Goal: Task Accomplishment & Management: Use online tool/utility

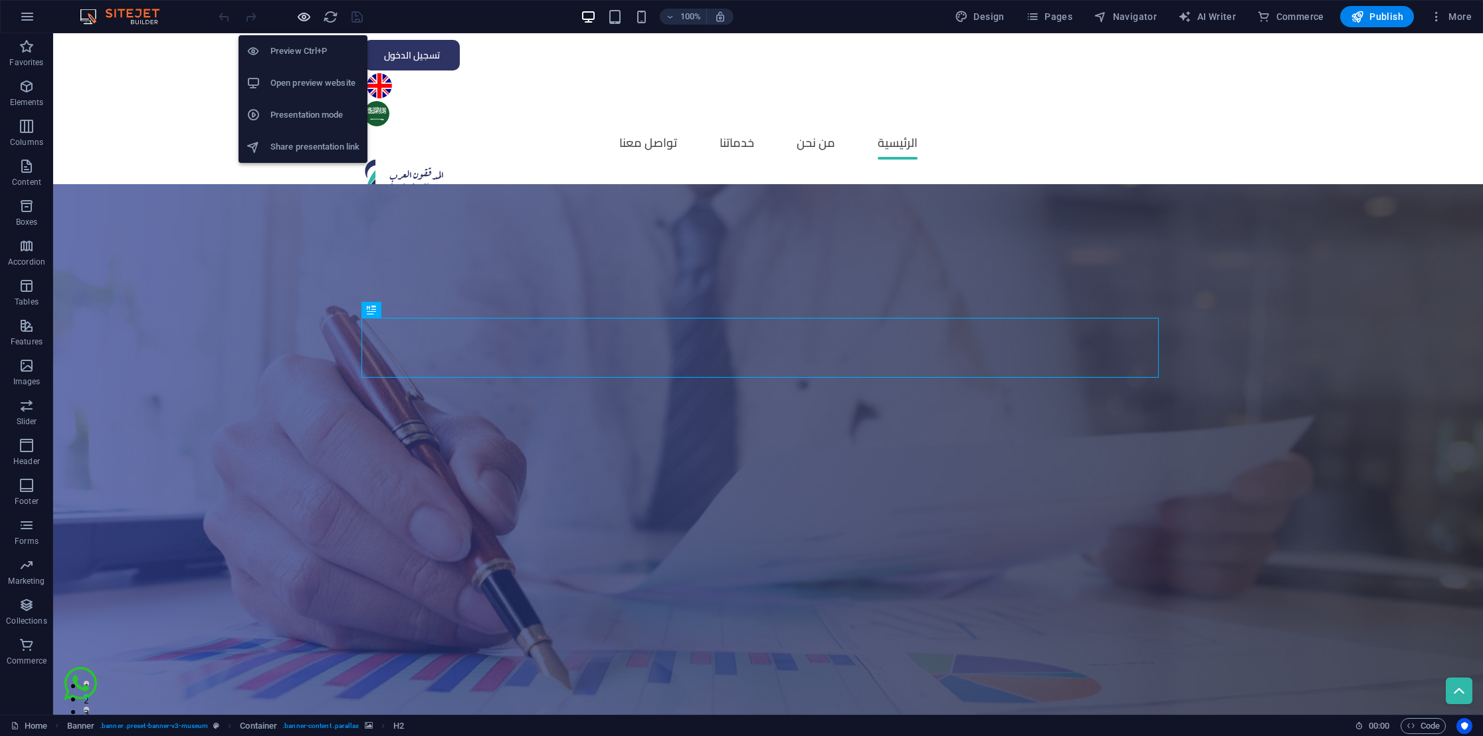
click at [302, 15] on icon "button" at bounding box center [303, 16] width 15 height 15
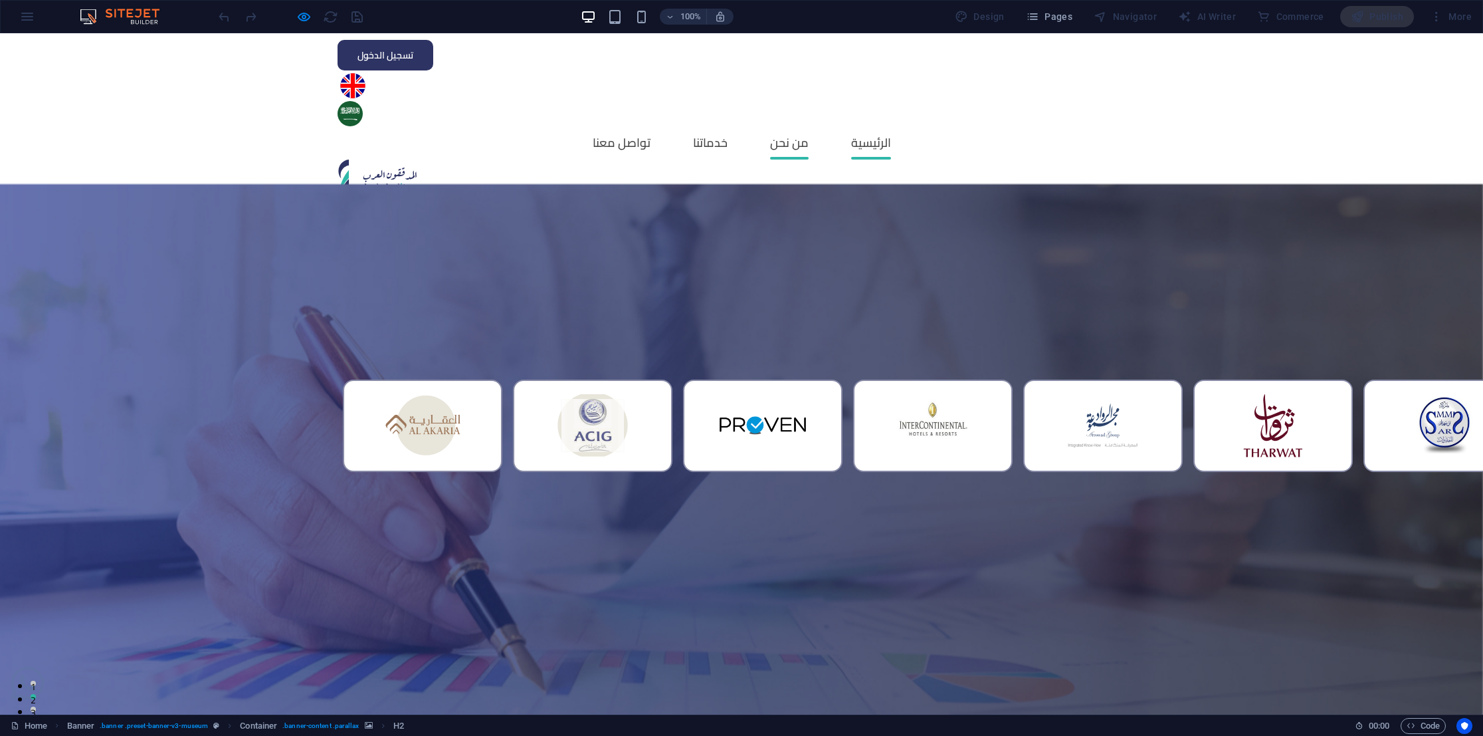
click at [808, 126] on link "من نحن" at bounding box center [789, 142] width 39 height 33
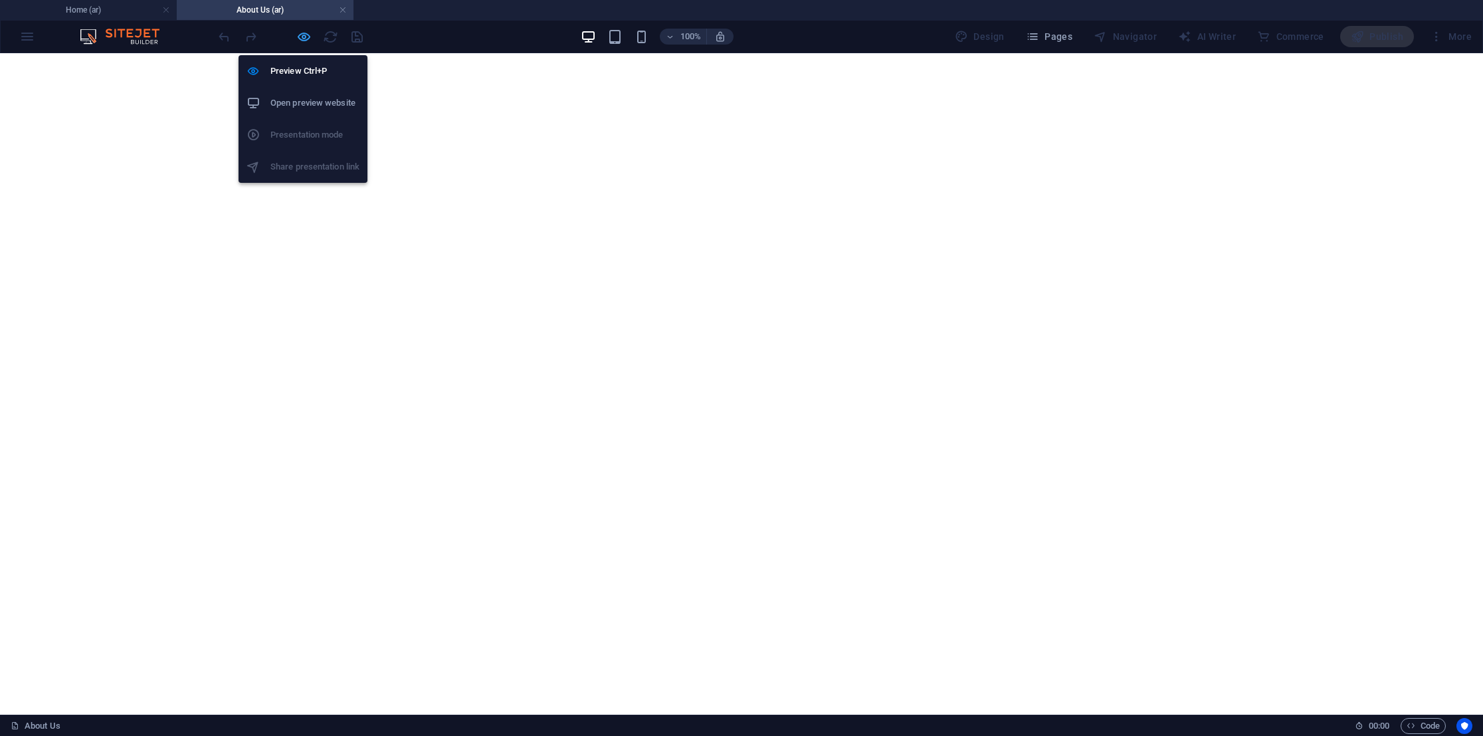
click at [310, 37] on icon "button" at bounding box center [303, 36] width 15 height 15
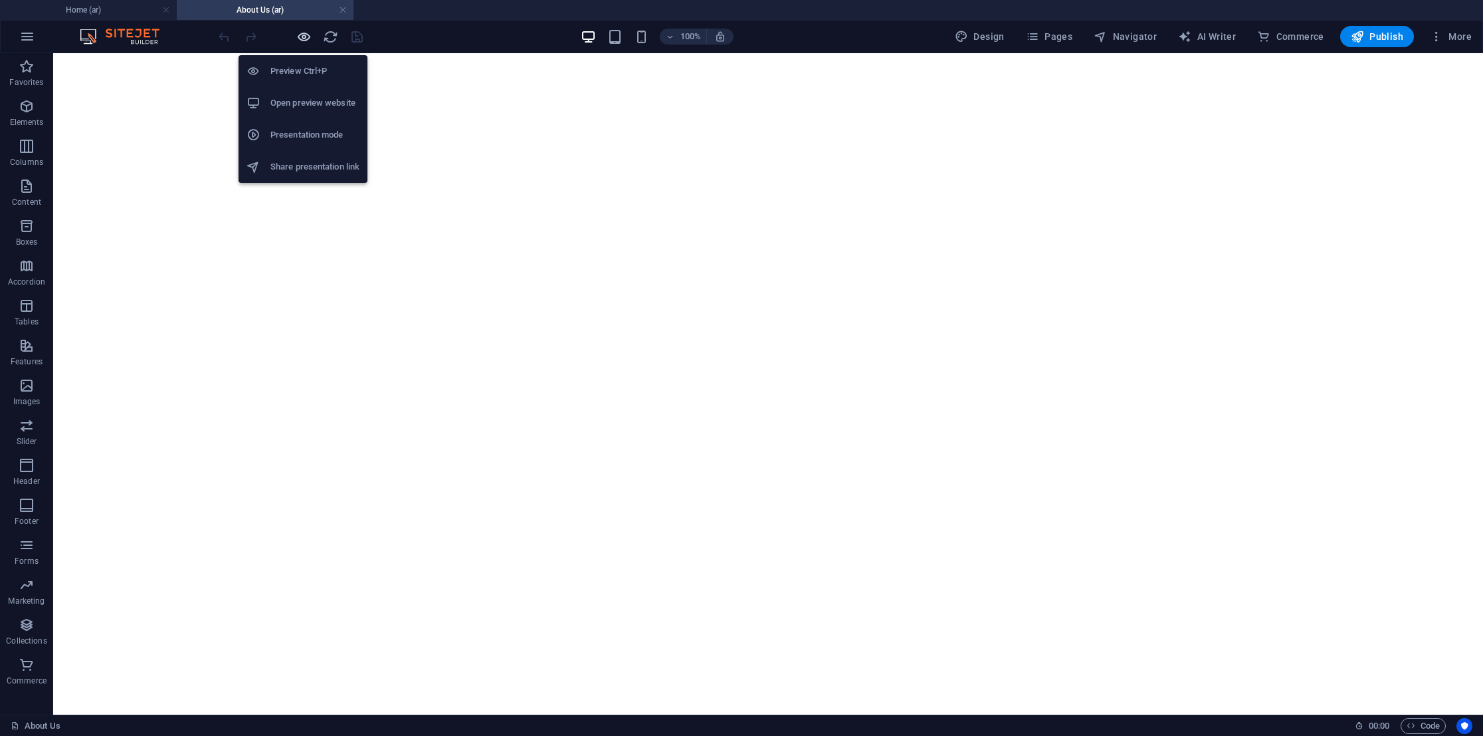
click at [306, 39] on icon "button" at bounding box center [303, 36] width 15 height 15
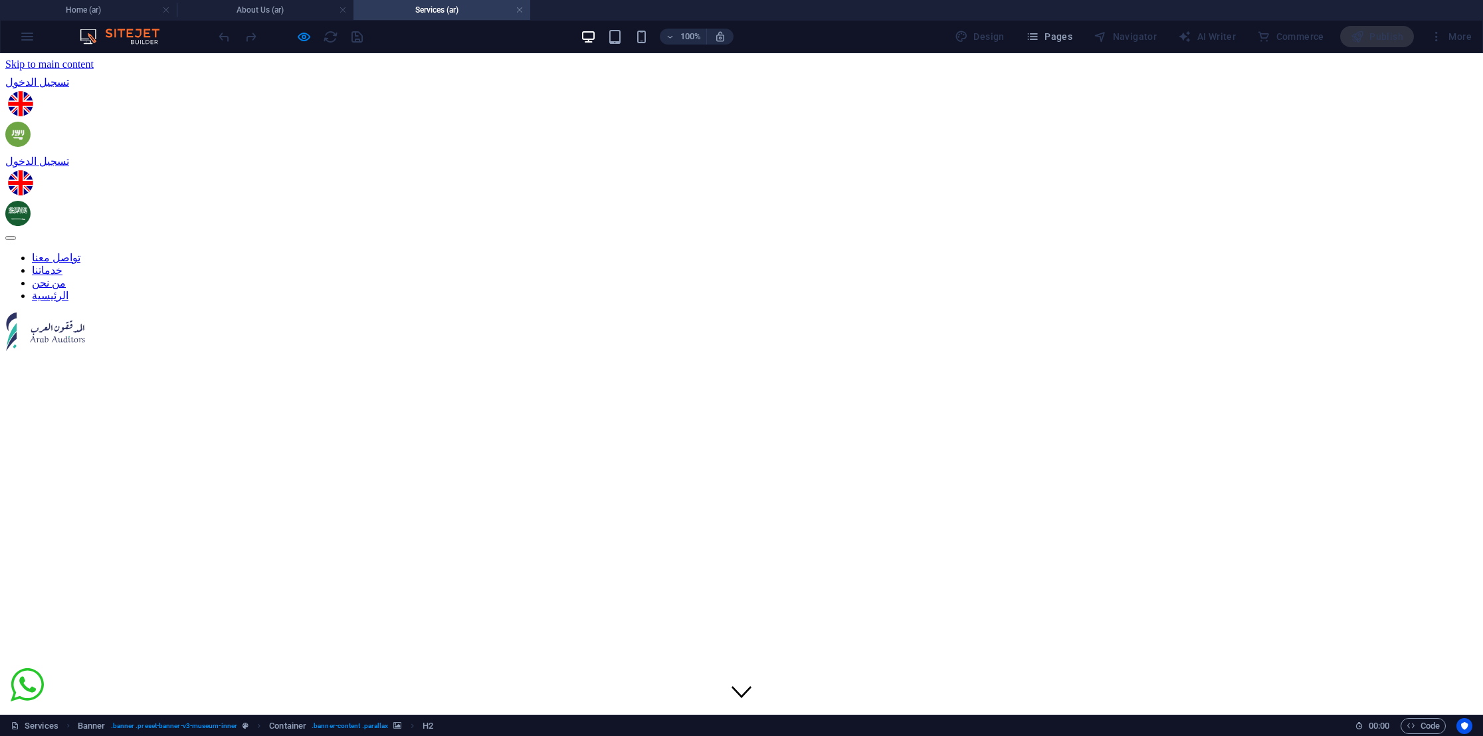
drag, startPoint x: 294, startPoint y: 33, endPoint x: 330, endPoint y: 41, distance: 36.0
click at [297, 35] on icon "button" at bounding box center [303, 36] width 15 height 15
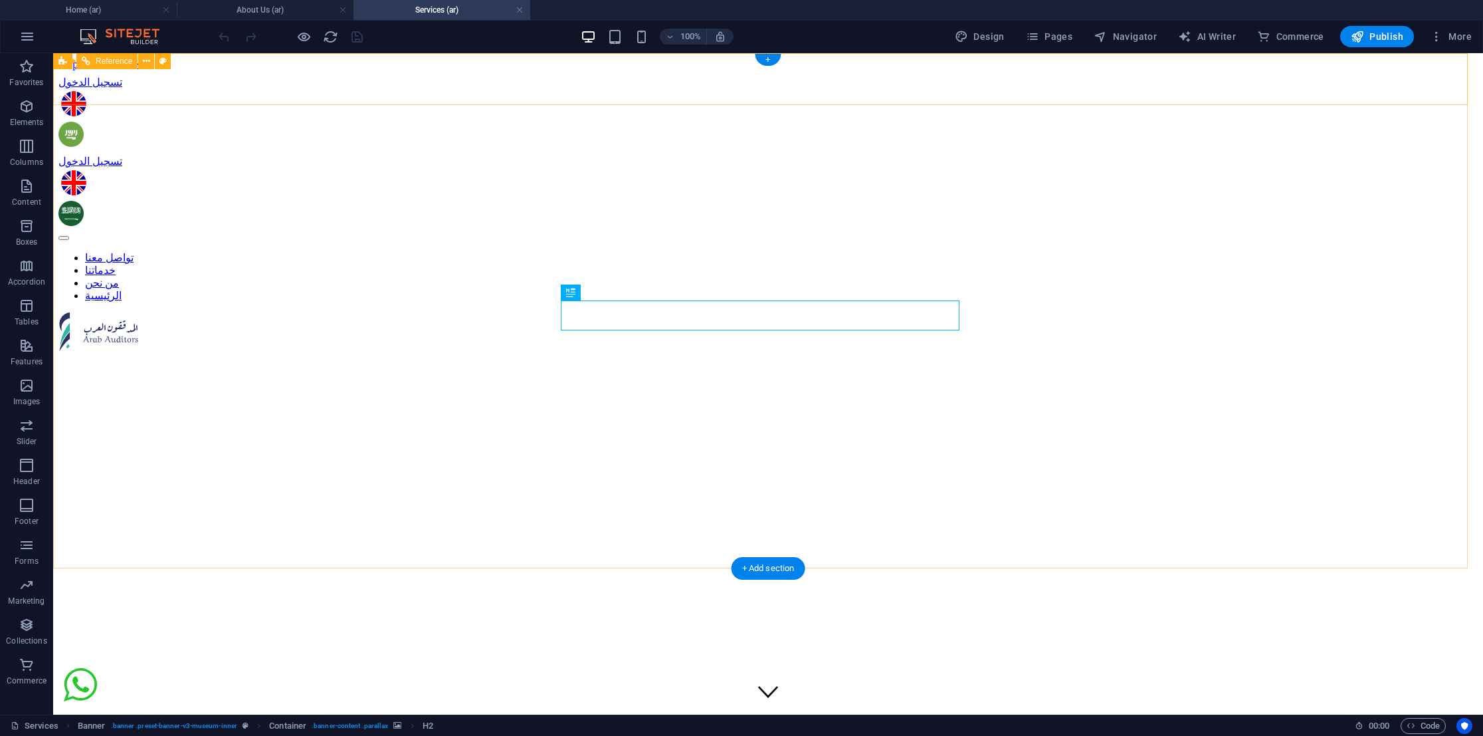
click at [690, 251] on nav "تواصل معنا خدماتنا من نحن الرئيسية" at bounding box center [767, 276] width 1419 height 51
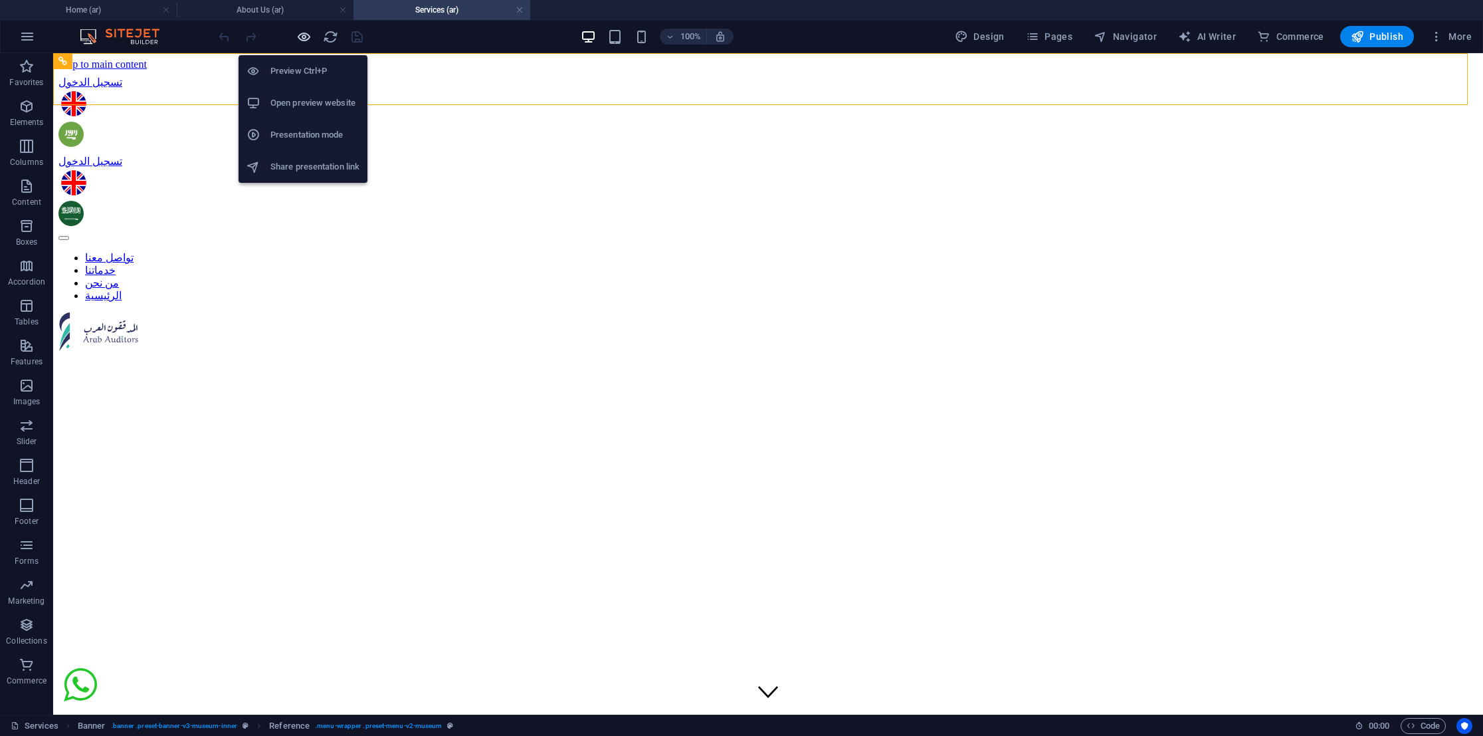
click at [292, 35] on div at bounding box center [290, 36] width 149 height 21
click at [308, 39] on icon "button" at bounding box center [303, 36] width 15 height 15
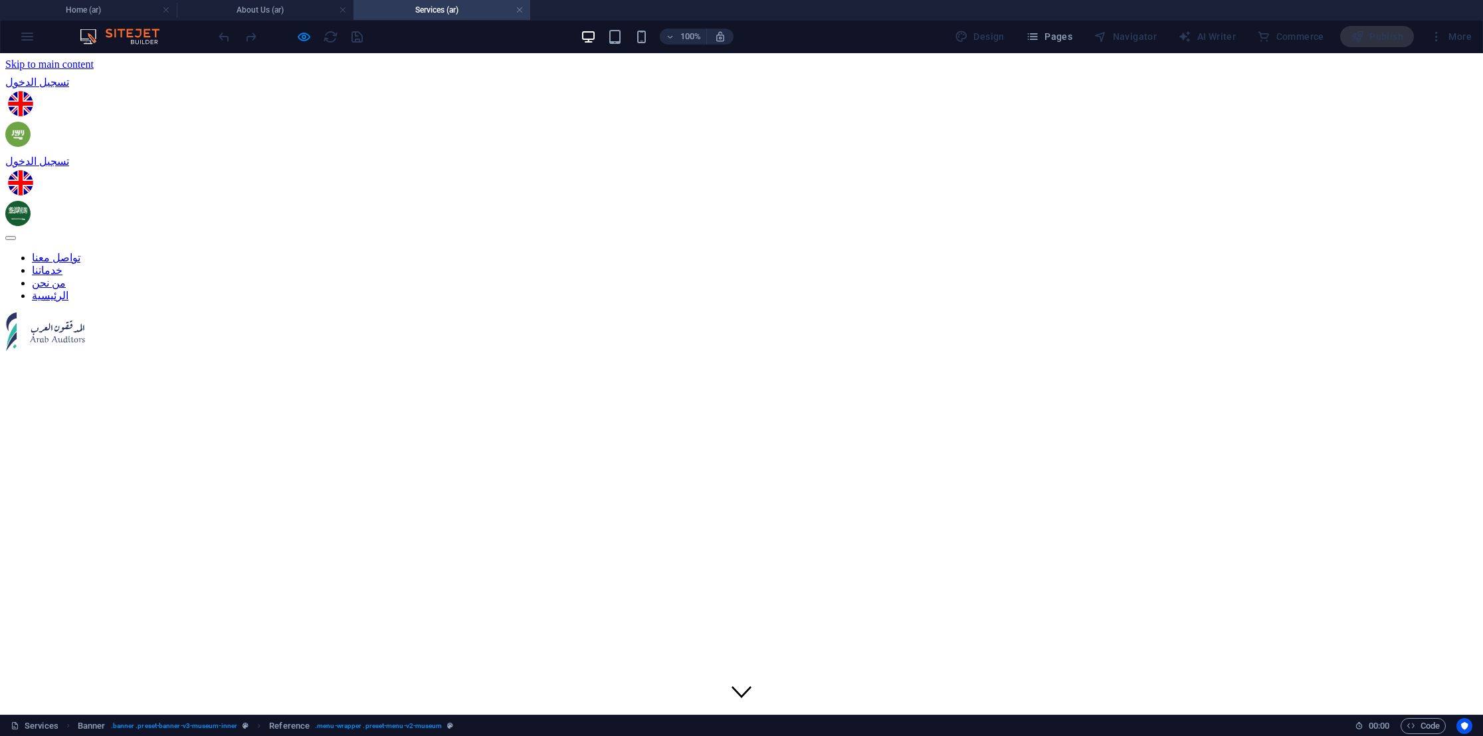
click at [80, 252] on link "تواصل معنا" at bounding box center [56, 257] width 49 height 11
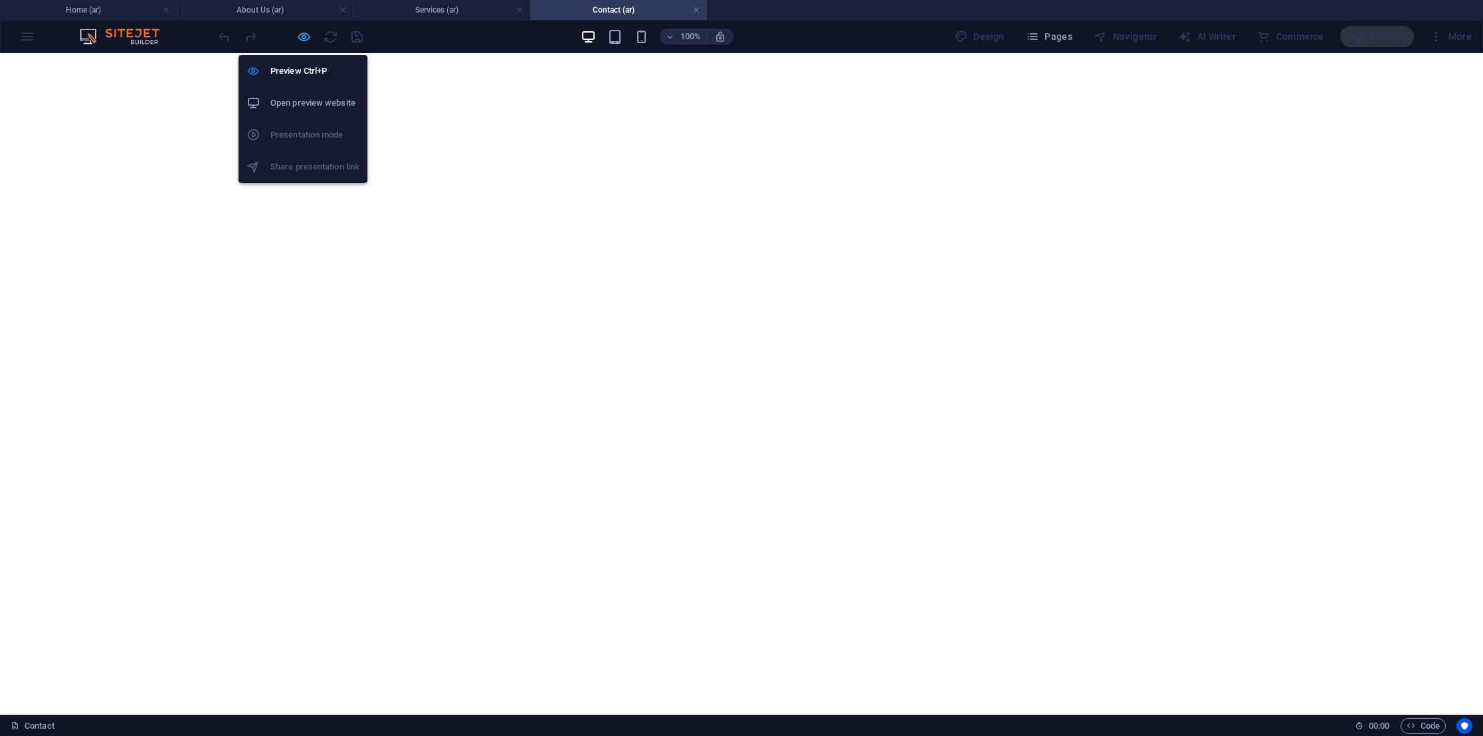
click at [308, 41] on icon "button" at bounding box center [303, 36] width 15 height 15
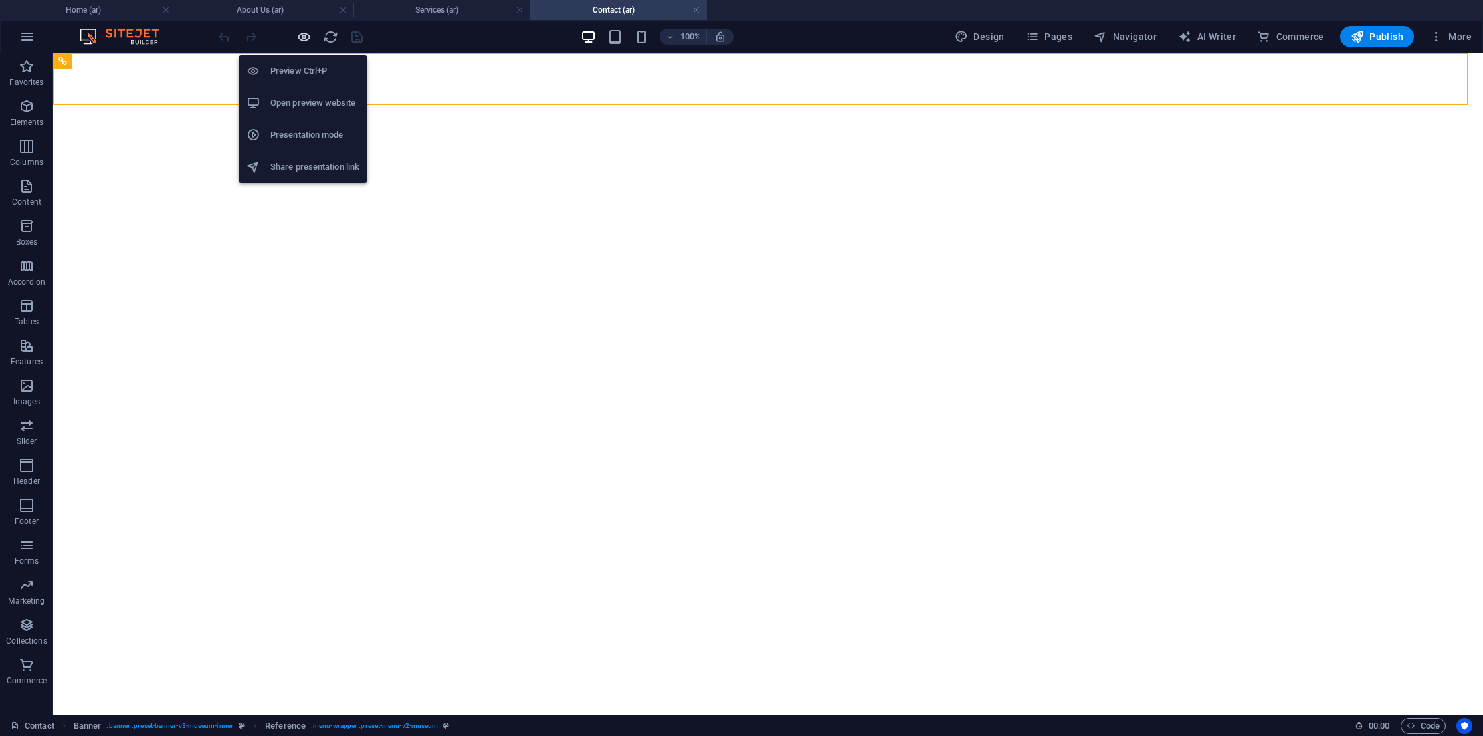
click at [302, 36] on icon "button" at bounding box center [303, 36] width 15 height 15
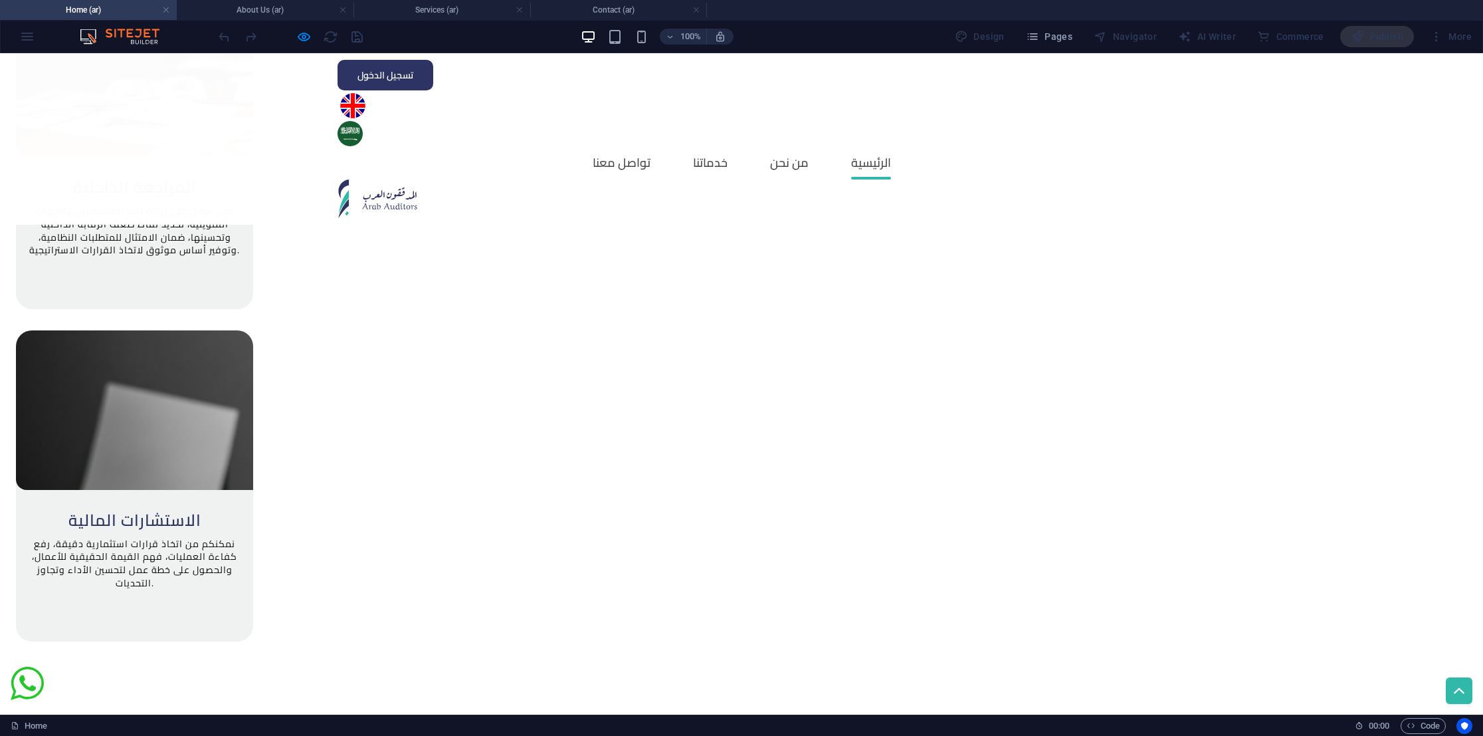
scroll to position [1893, 0]
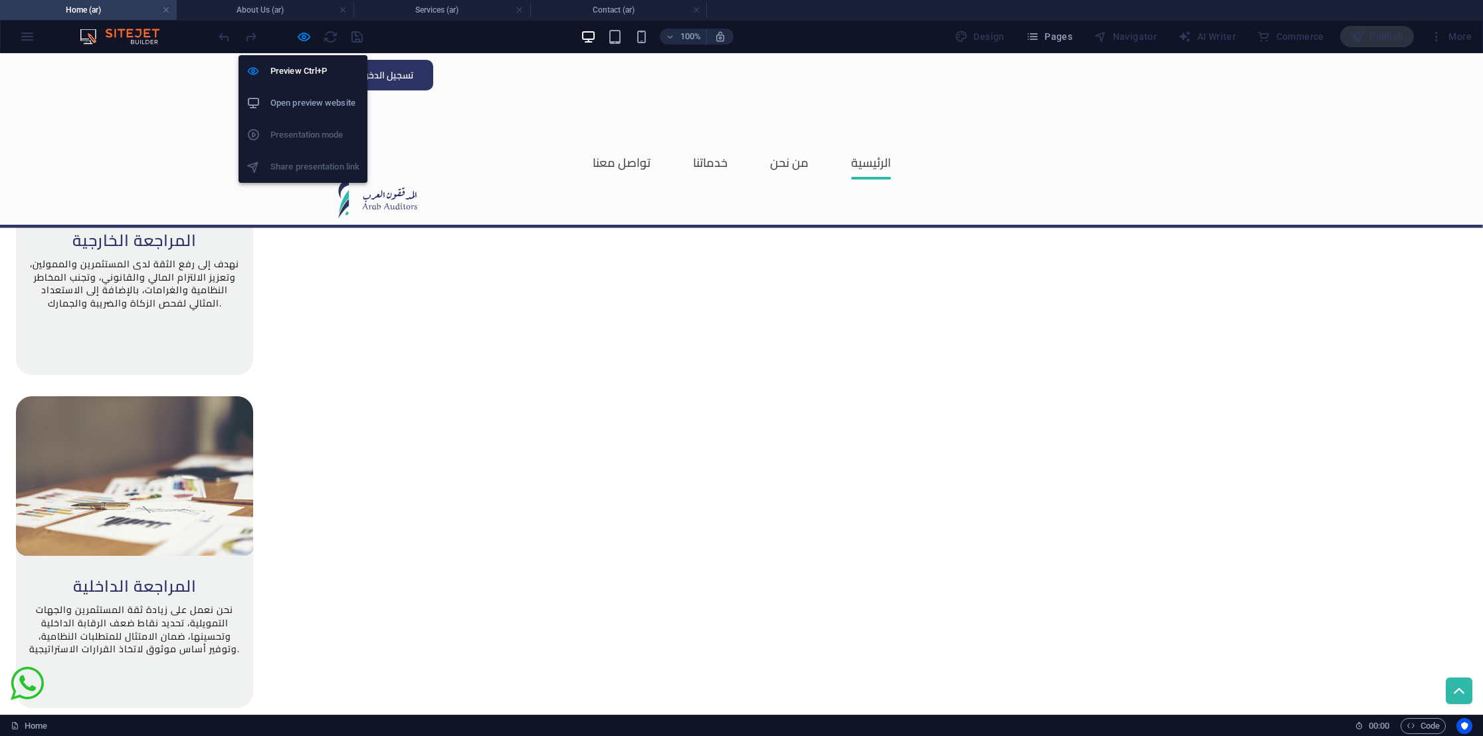
drag, startPoint x: 310, startPoint y: 31, endPoint x: 348, endPoint y: 47, distance: 41.7
click at [310, 31] on icon "button" at bounding box center [303, 36] width 15 height 15
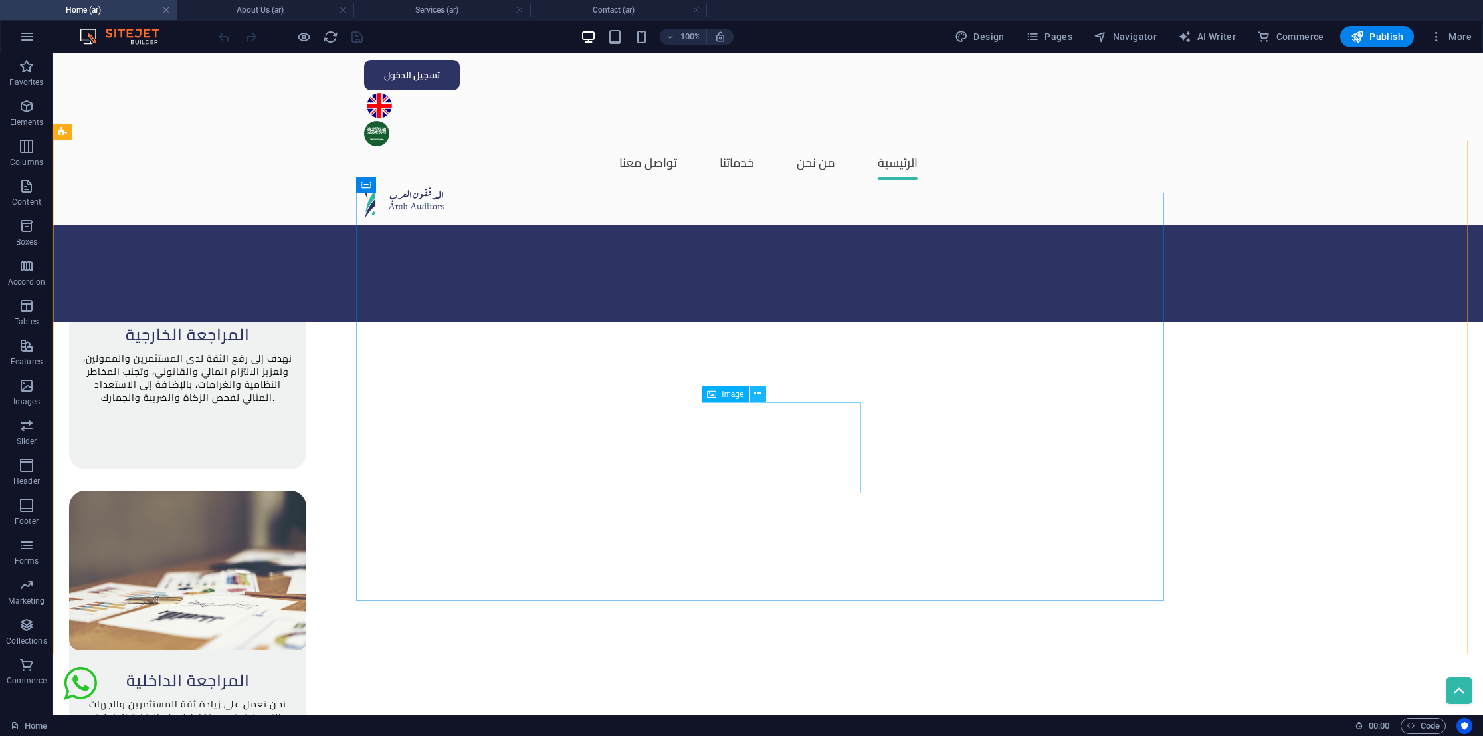
click at [758, 393] on icon at bounding box center [757, 394] width 7 height 14
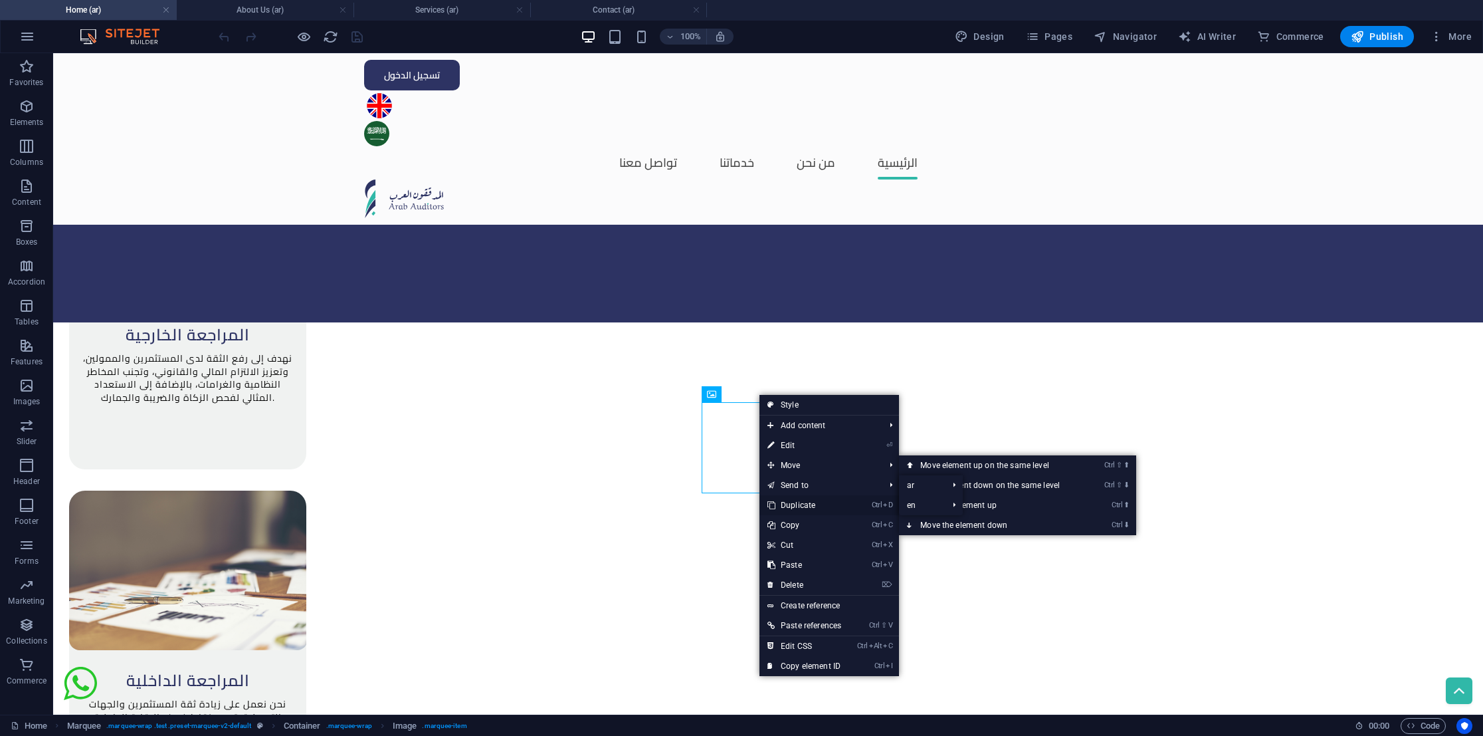
click at [828, 503] on link "Ctrl D Duplicate" at bounding box center [805, 505] width 90 height 20
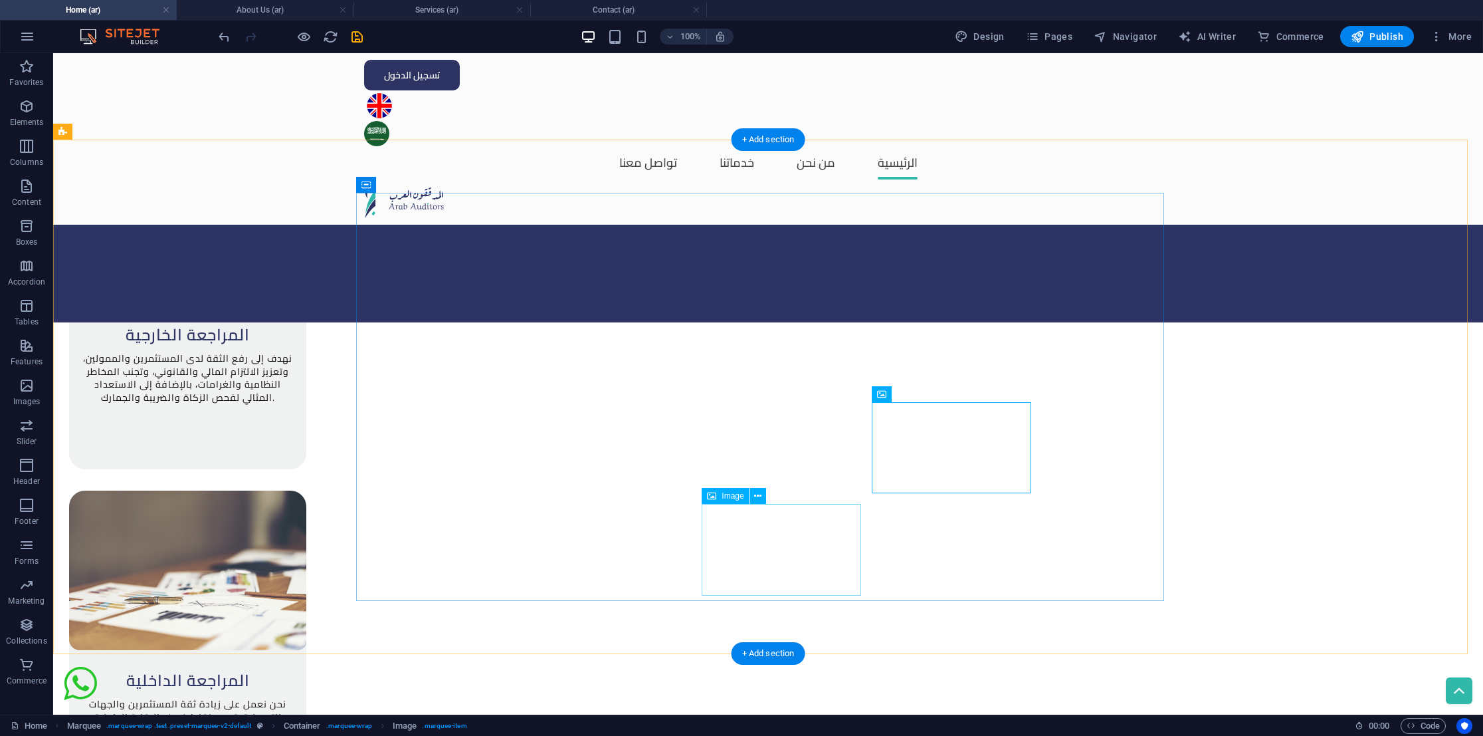
select select "px"
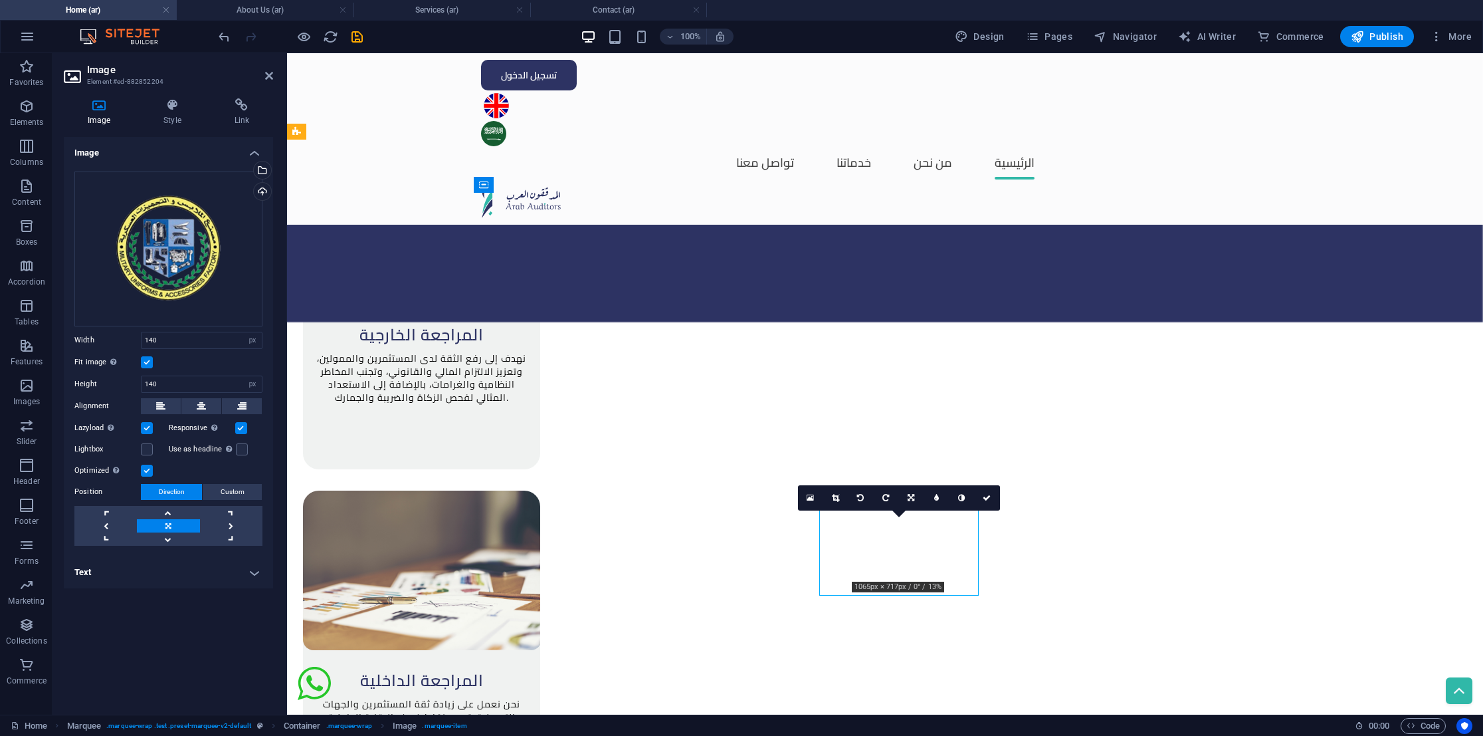
drag, startPoint x: 891, startPoint y: 542, endPoint x: 898, endPoint y: 551, distance: 10.9
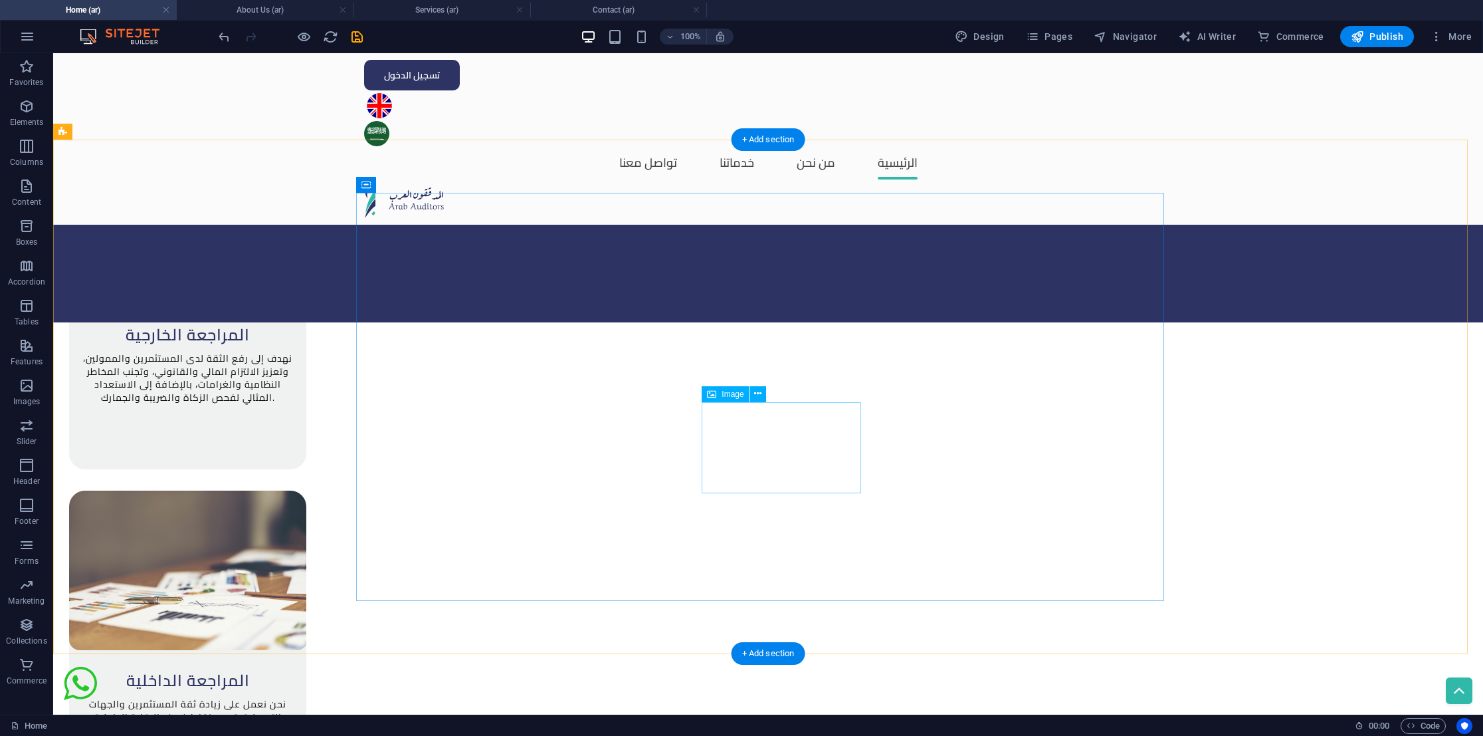
click at [759, 394] on icon at bounding box center [757, 394] width 7 height 14
click at [756, 395] on icon at bounding box center [757, 394] width 7 height 14
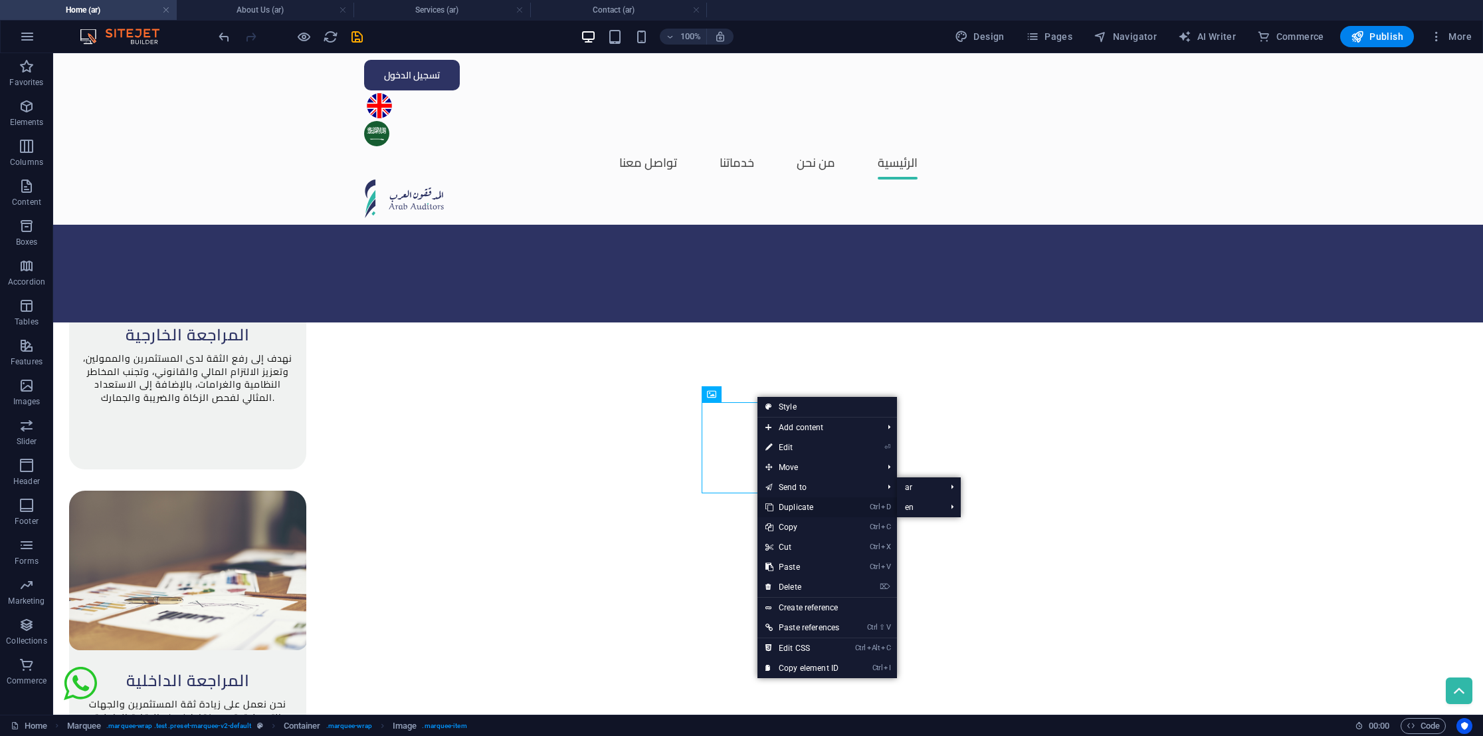
click at [819, 502] on link "Ctrl D Duplicate" at bounding box center [803, 507] width 90 height 20
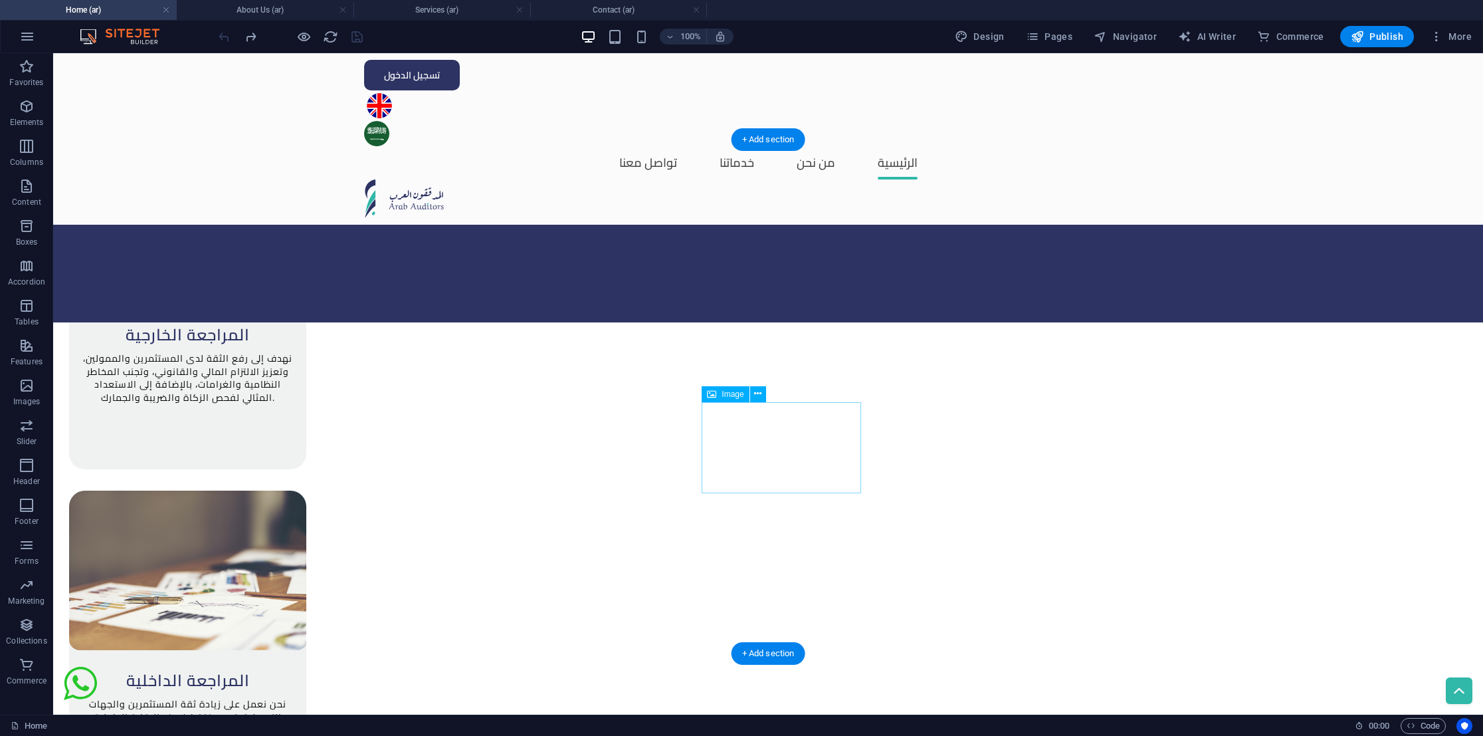
scroll to position [0, 0]
click at [762, 397] on button at bounding box center [758, 394] width 16 height 16
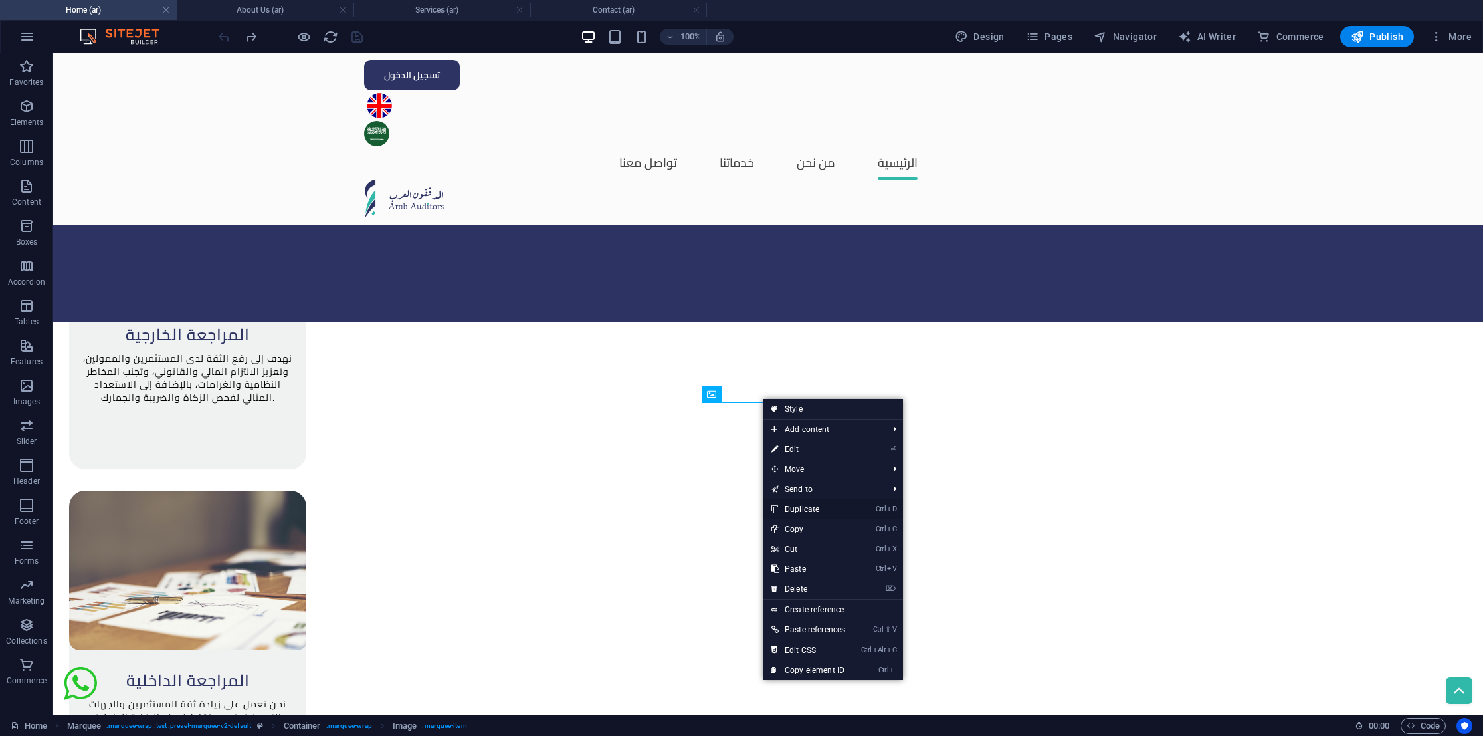
drag, startPoint x: 824, startPoint y: 506, endPoint x: 771, endPoint y: 454, distance: 74.7
click at [824, 506] on link "Ctrl D Duplicate" at bounding box center [809, 509] width 90 height 20
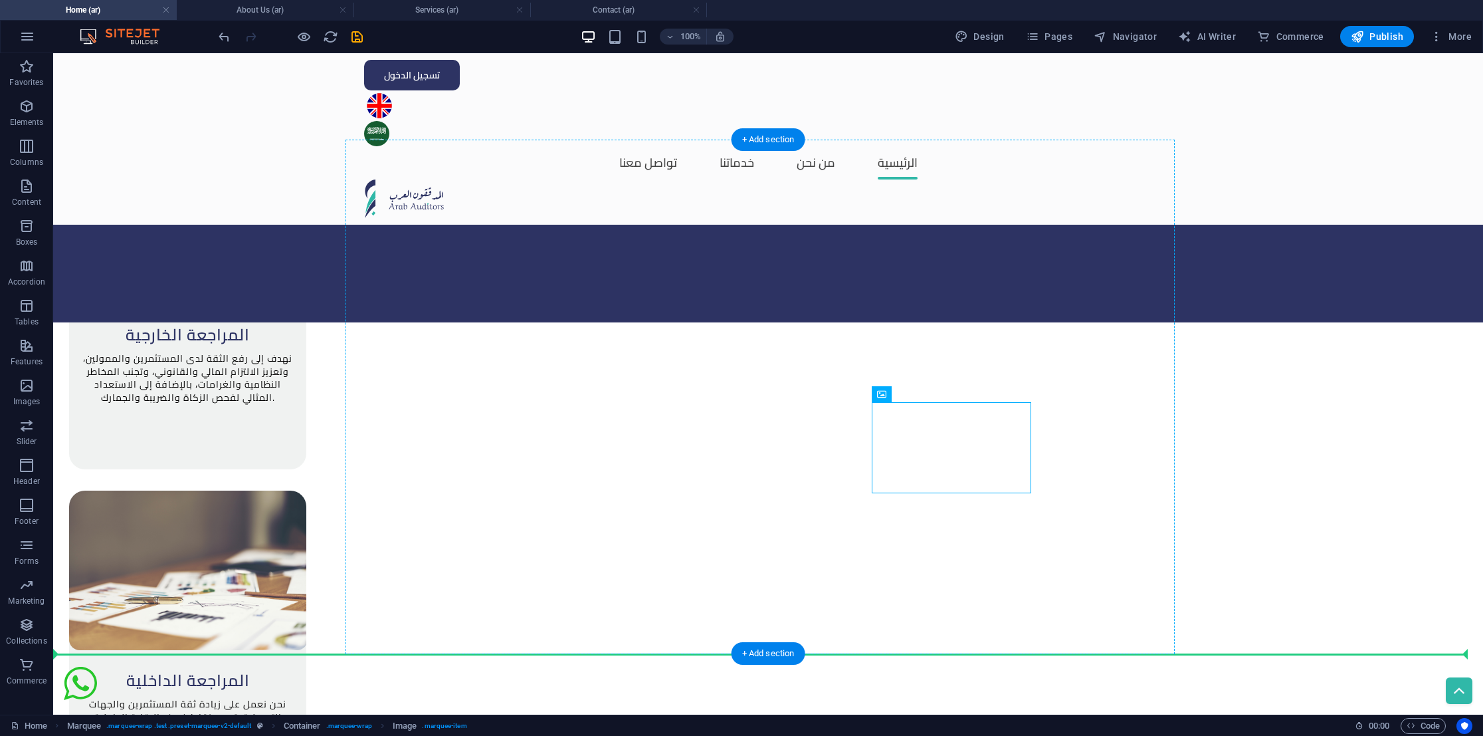
drag, startPoint x: 1002, startPoint y: 488, endPoint x: 954, endPoint y: 568, distance: 93.3
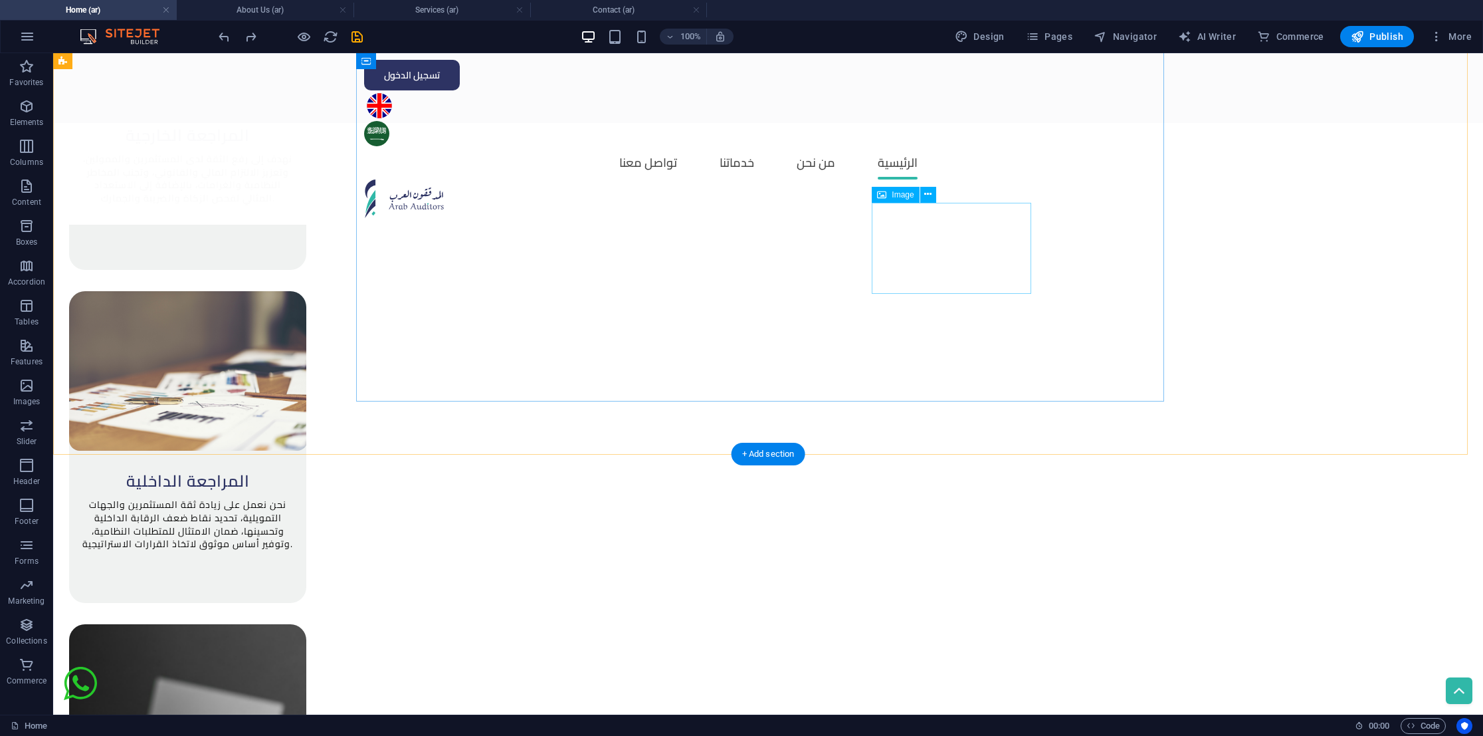
scroll to position [1893, 0]
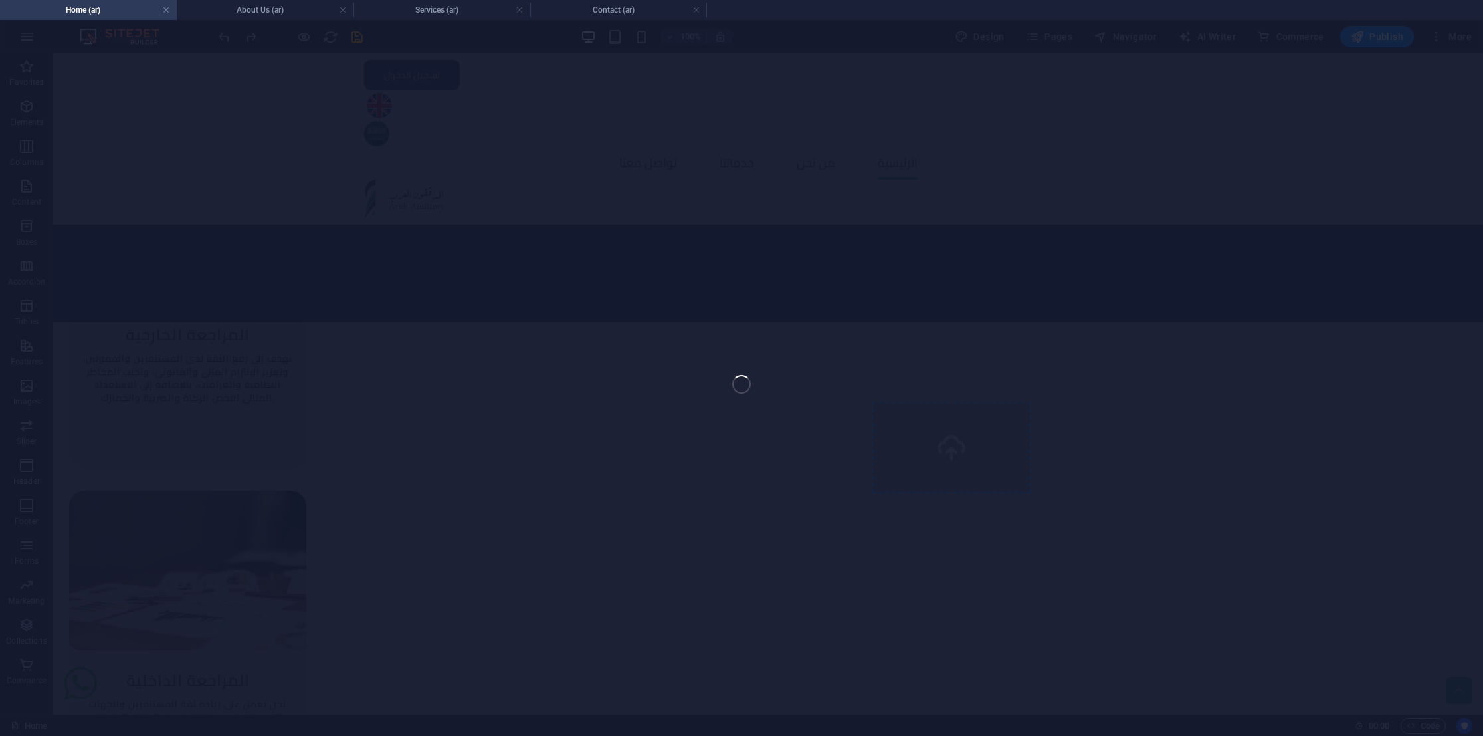
select select "px"
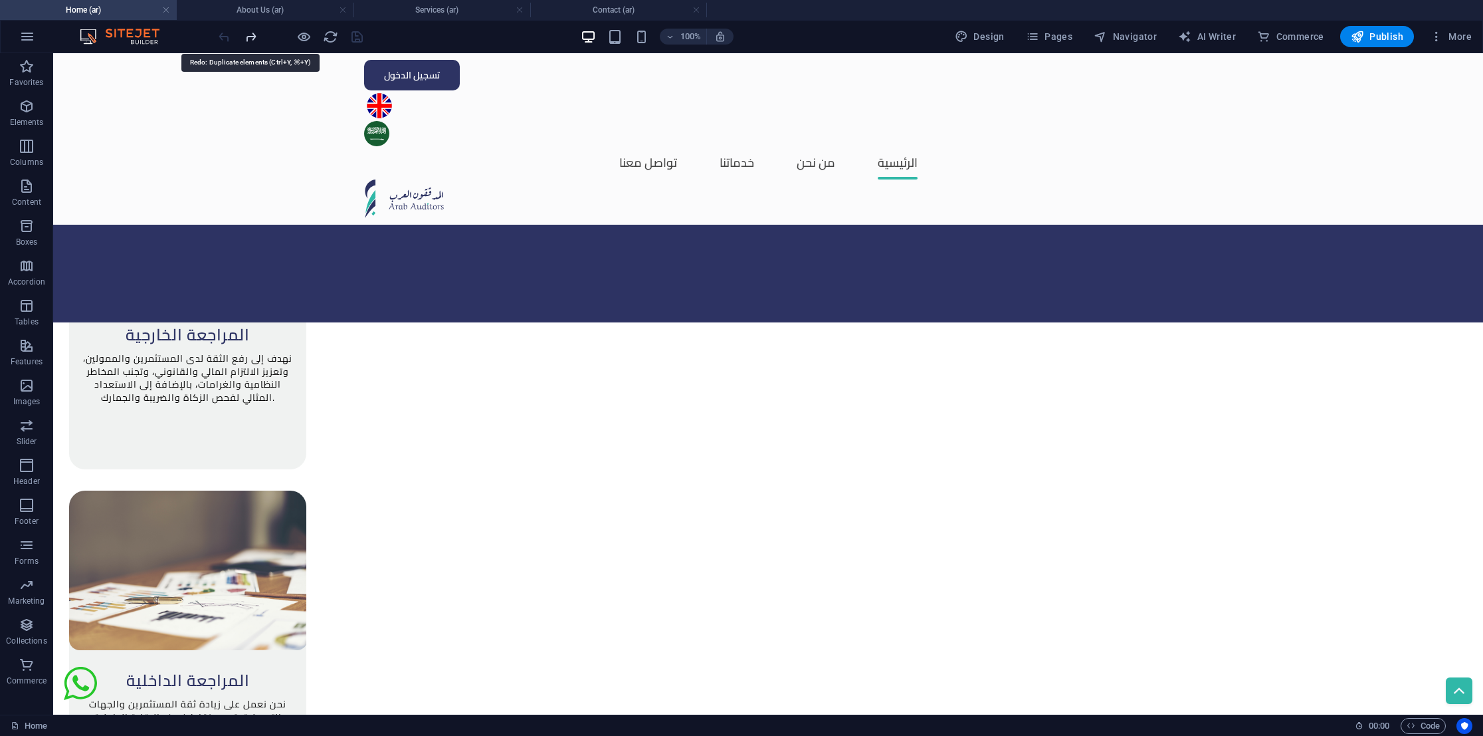
drag, startPoint x: 253, startPoint y: 35, endPoint x: 237, endPoint y: 15, distance: 25.9
click at [253, 35] on icon "redo" at bounding box center [250, 36] width 15 height 15
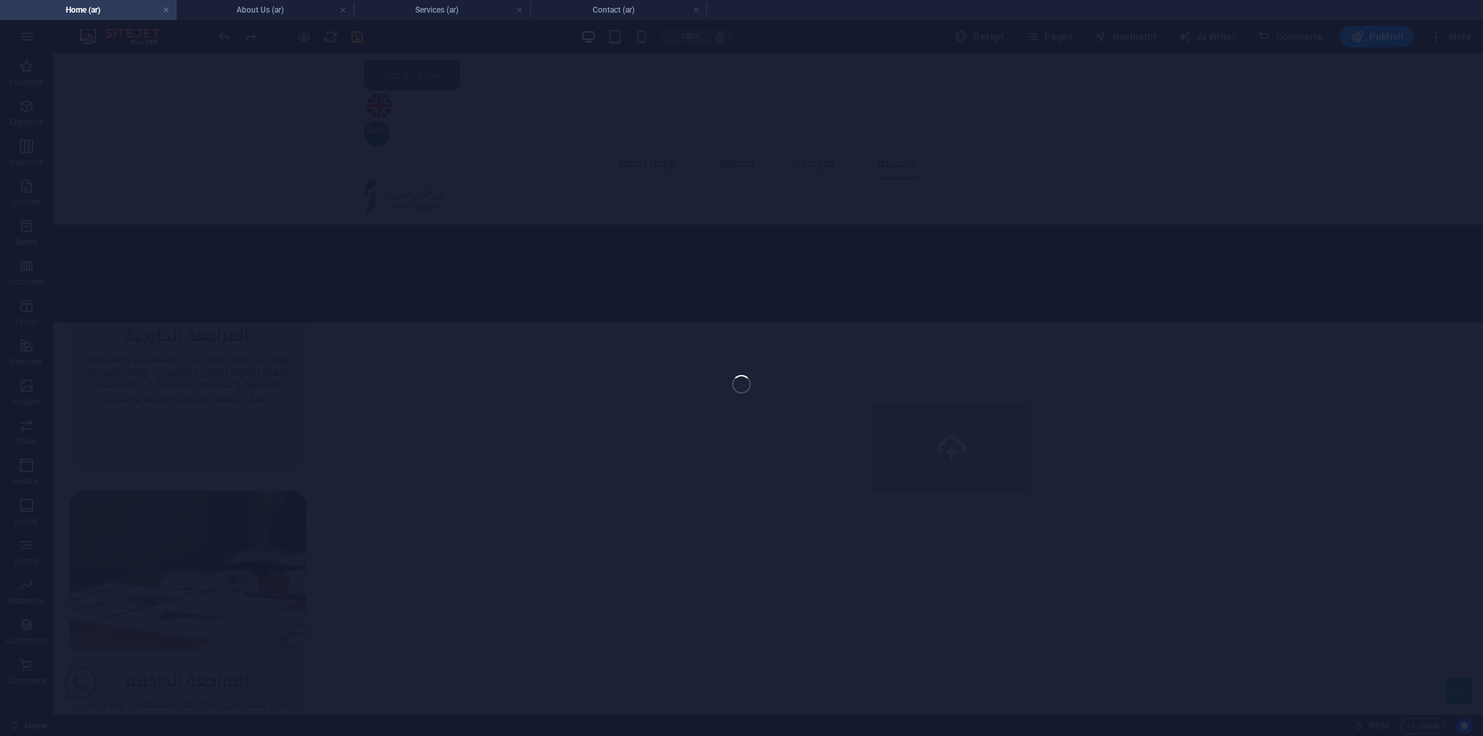
select select "px"
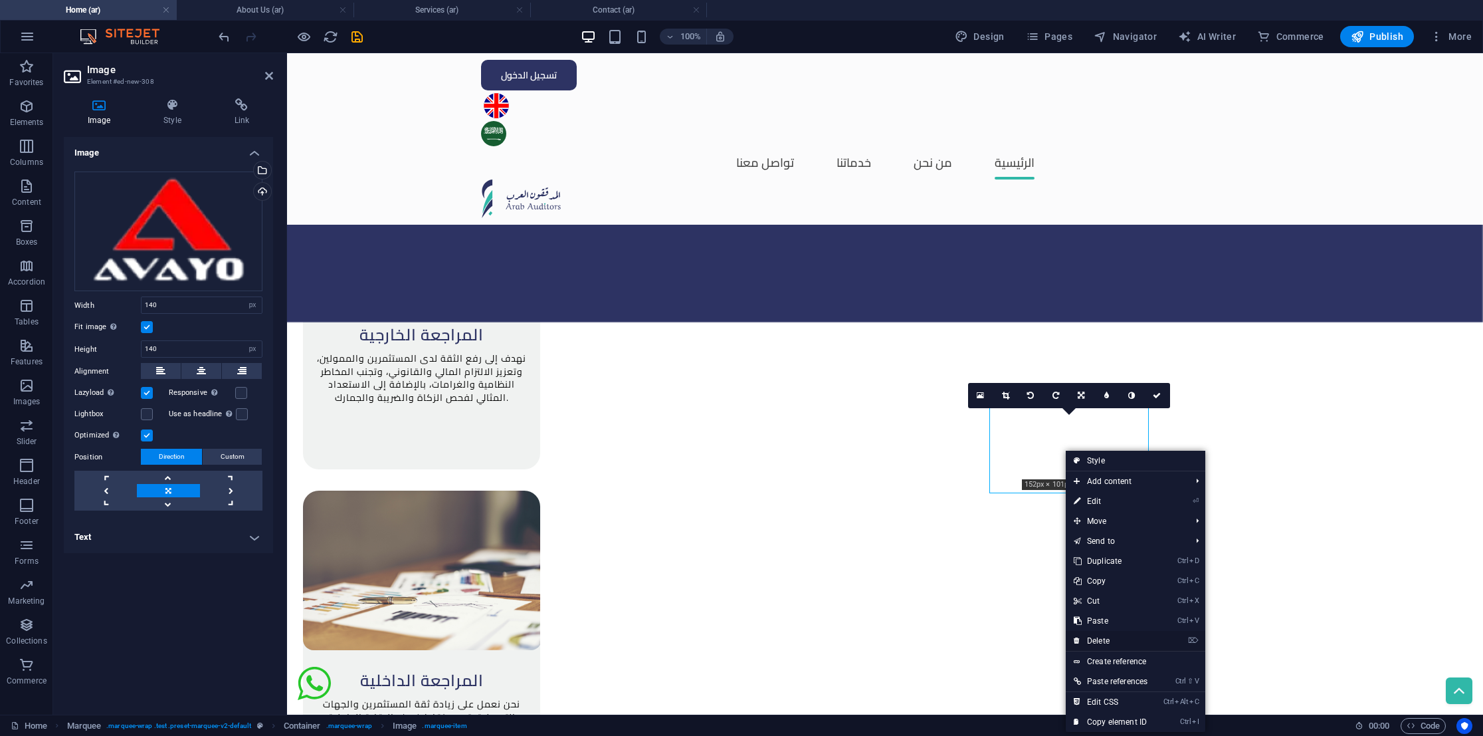
click at [1142, 637] on link "⌦ Delete" at bounding box center [1111, 641] width 90 height 20
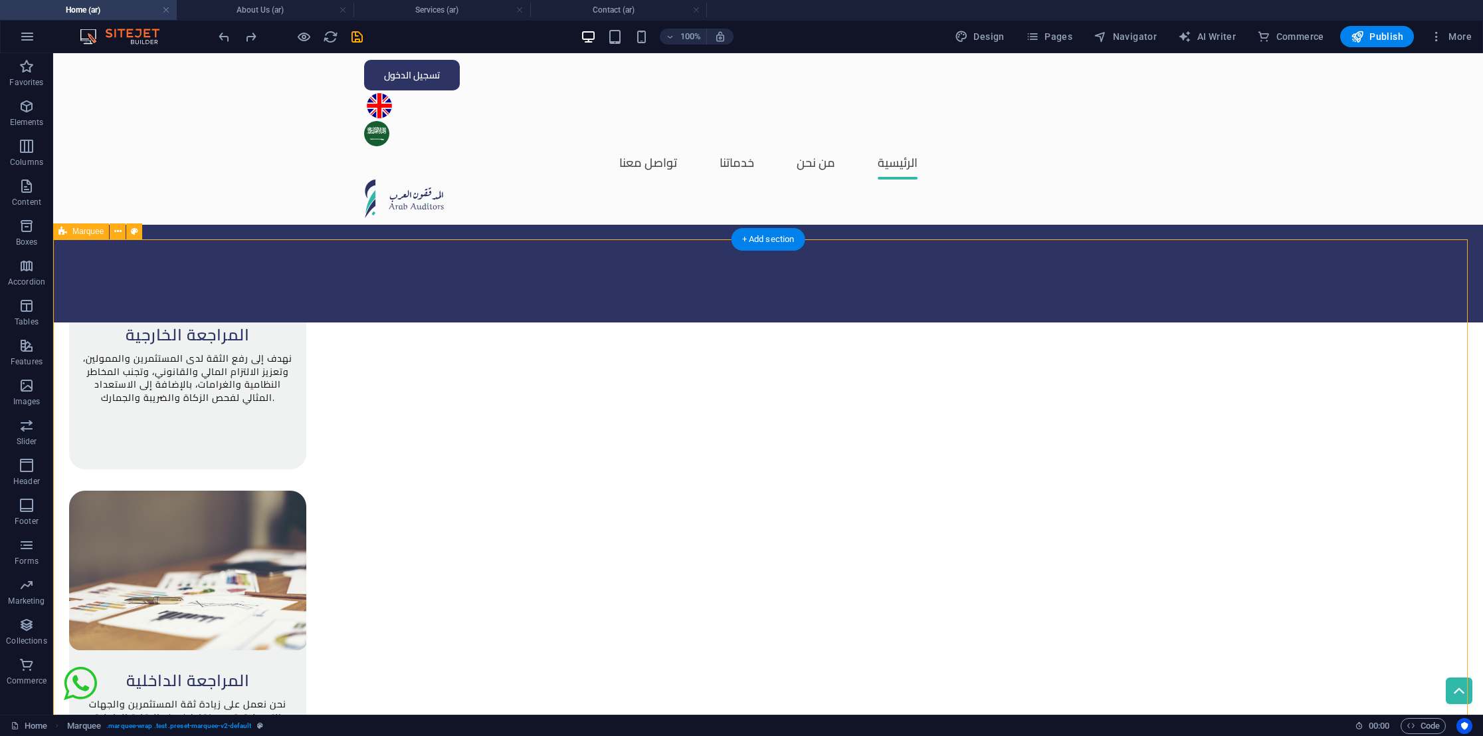
scroll to position [1993, 0]
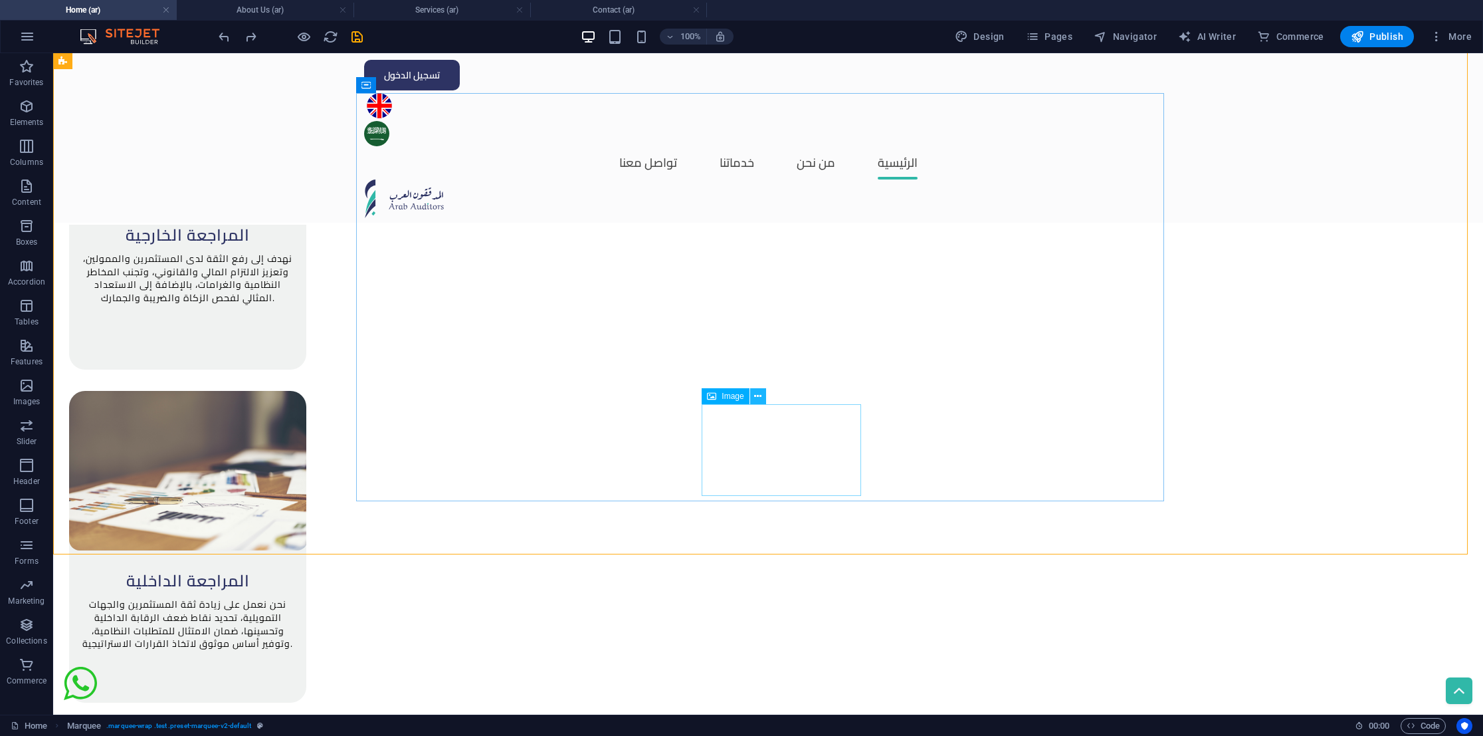
click at [762, 396] on button at bounding box center [758, 396] width 16 height 16
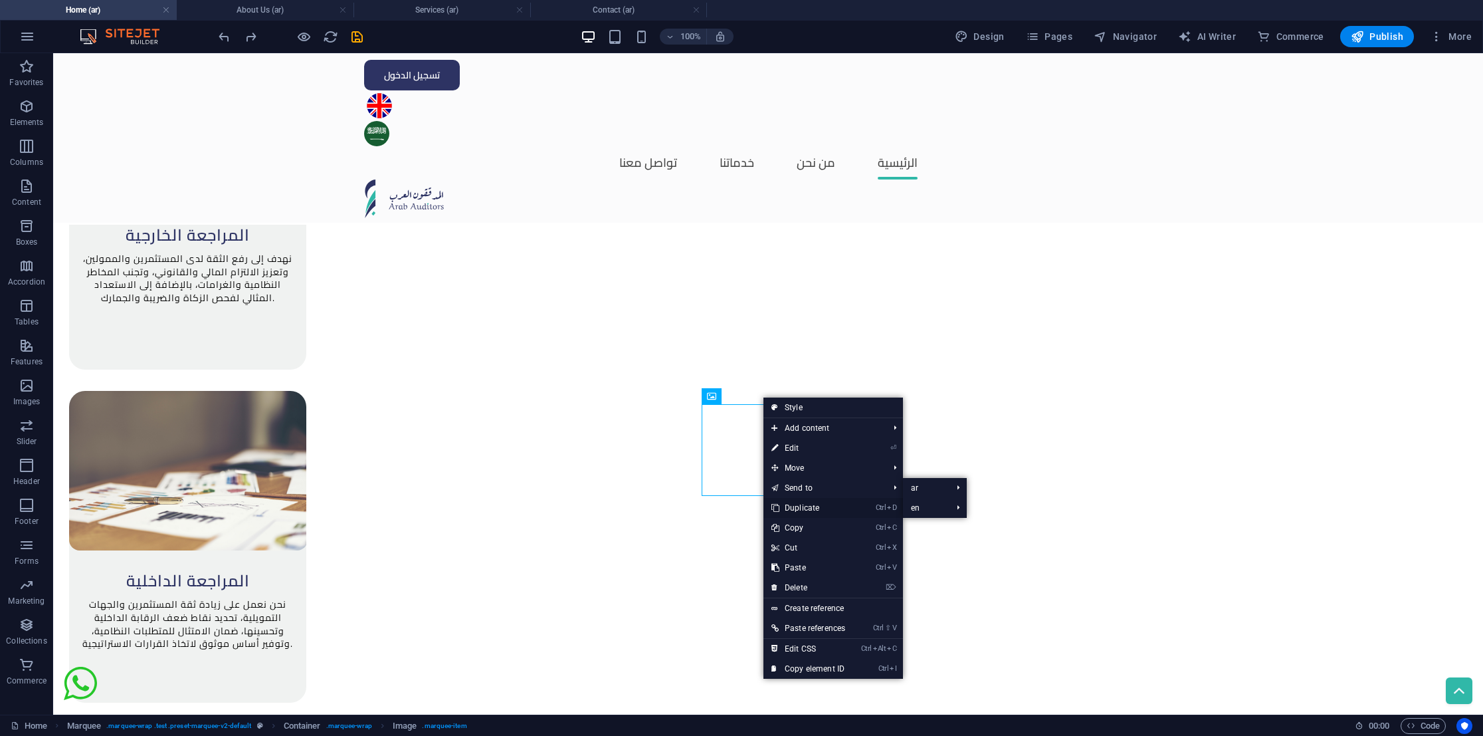
click at [867, 506] on li "Ctrl D Duplicate" at bounding box center [834, 508] width 140 height 20
drag, startPoint x: 791, startPoint y: 506, endPoint x: 738, endPoint y: 455, distance: 73.8
click at [791, 506] on link "Ctrl D Duplicate" at bounding box center [809, 508] width 90 height 20
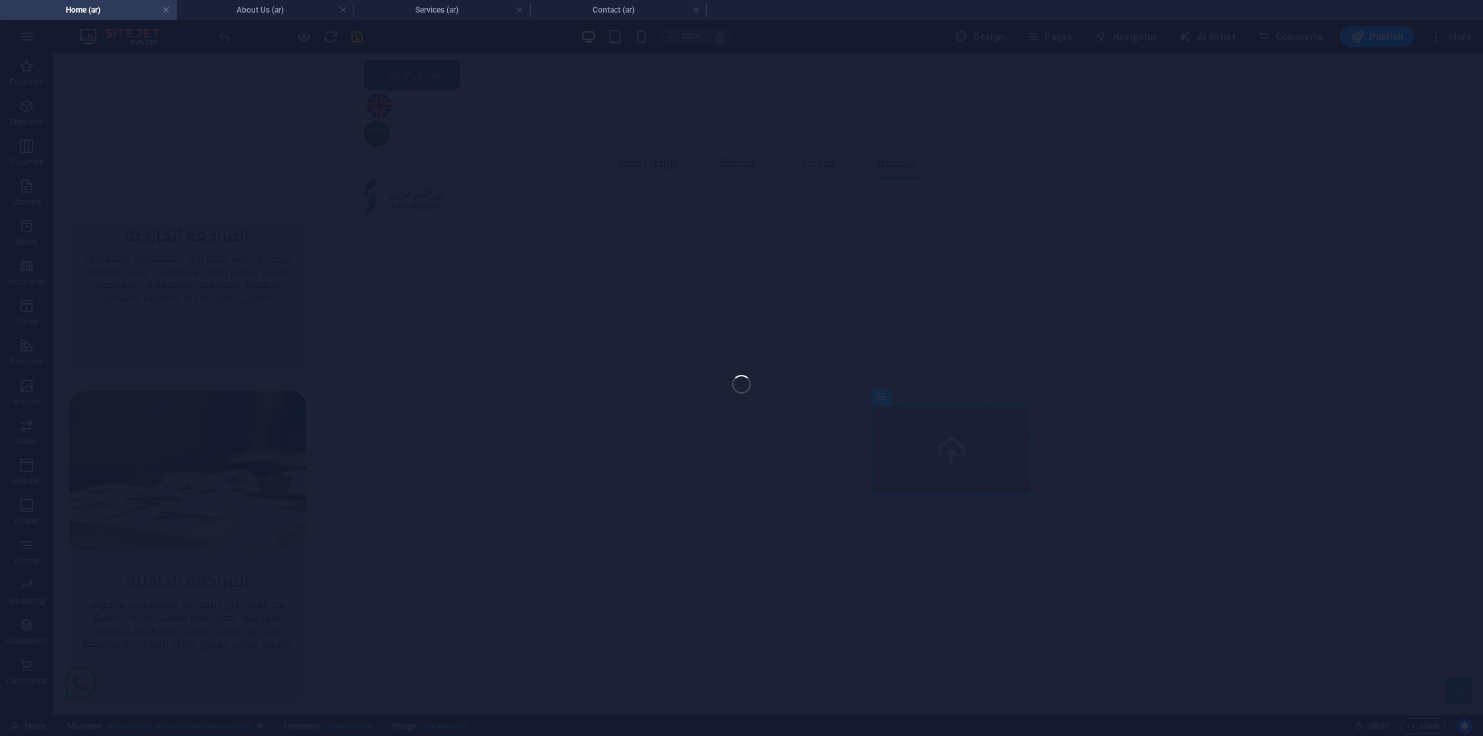
select select "px"
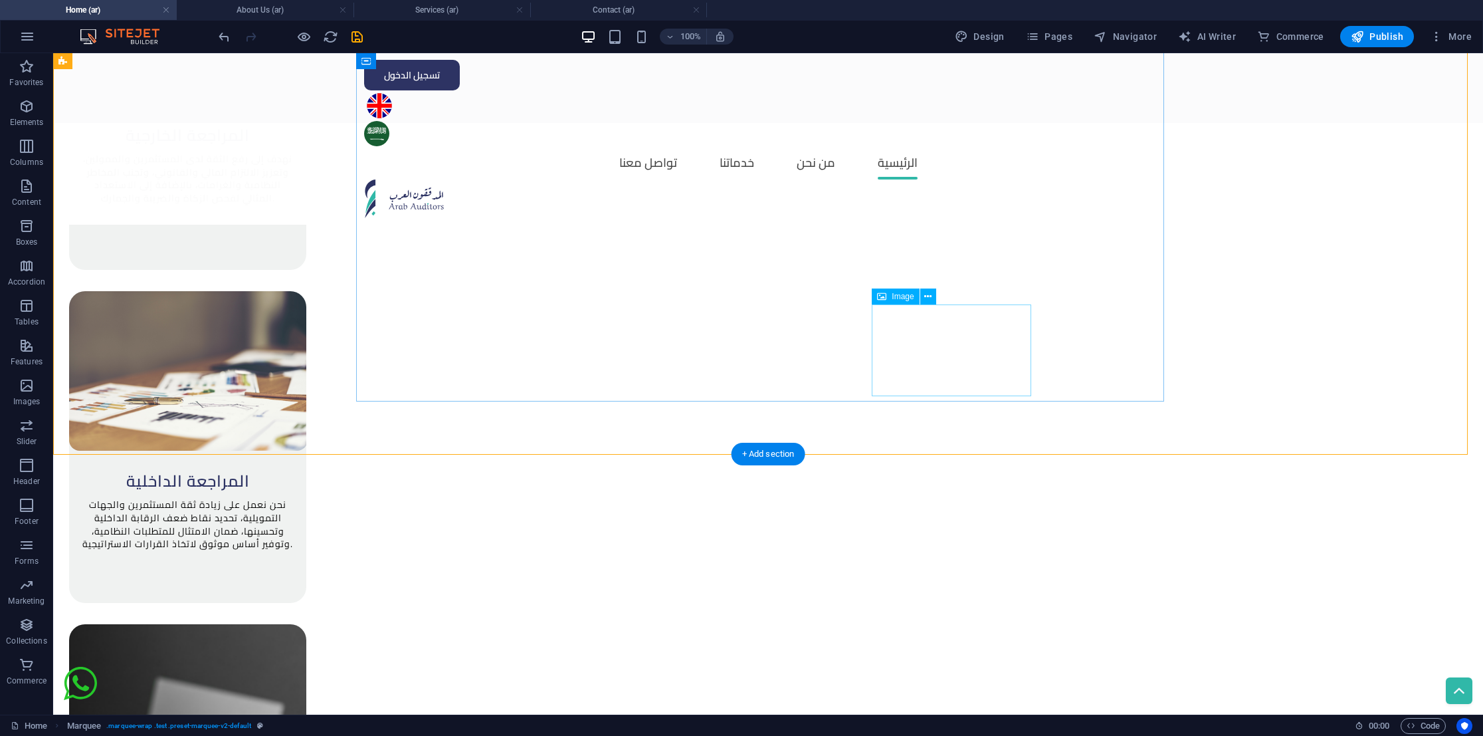
select select "px"
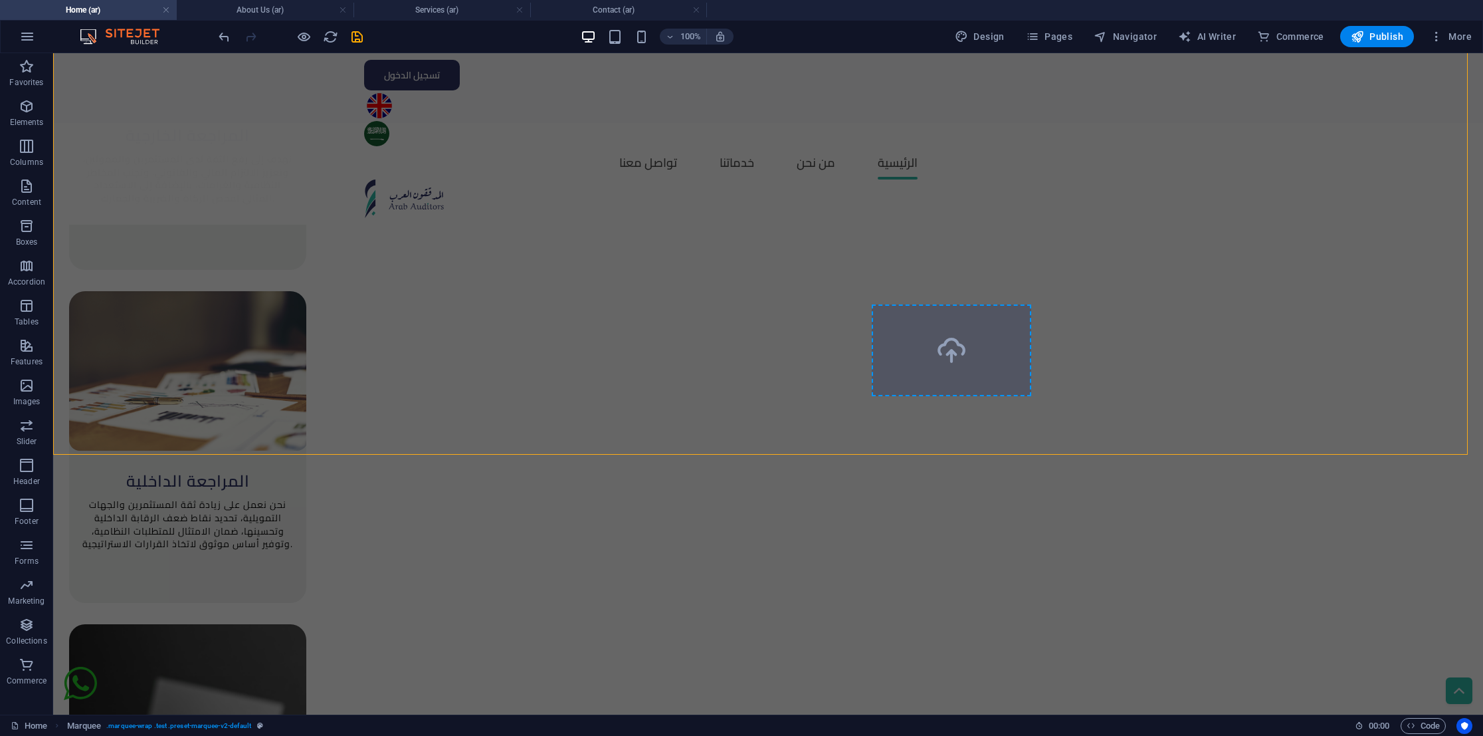
select select "px"
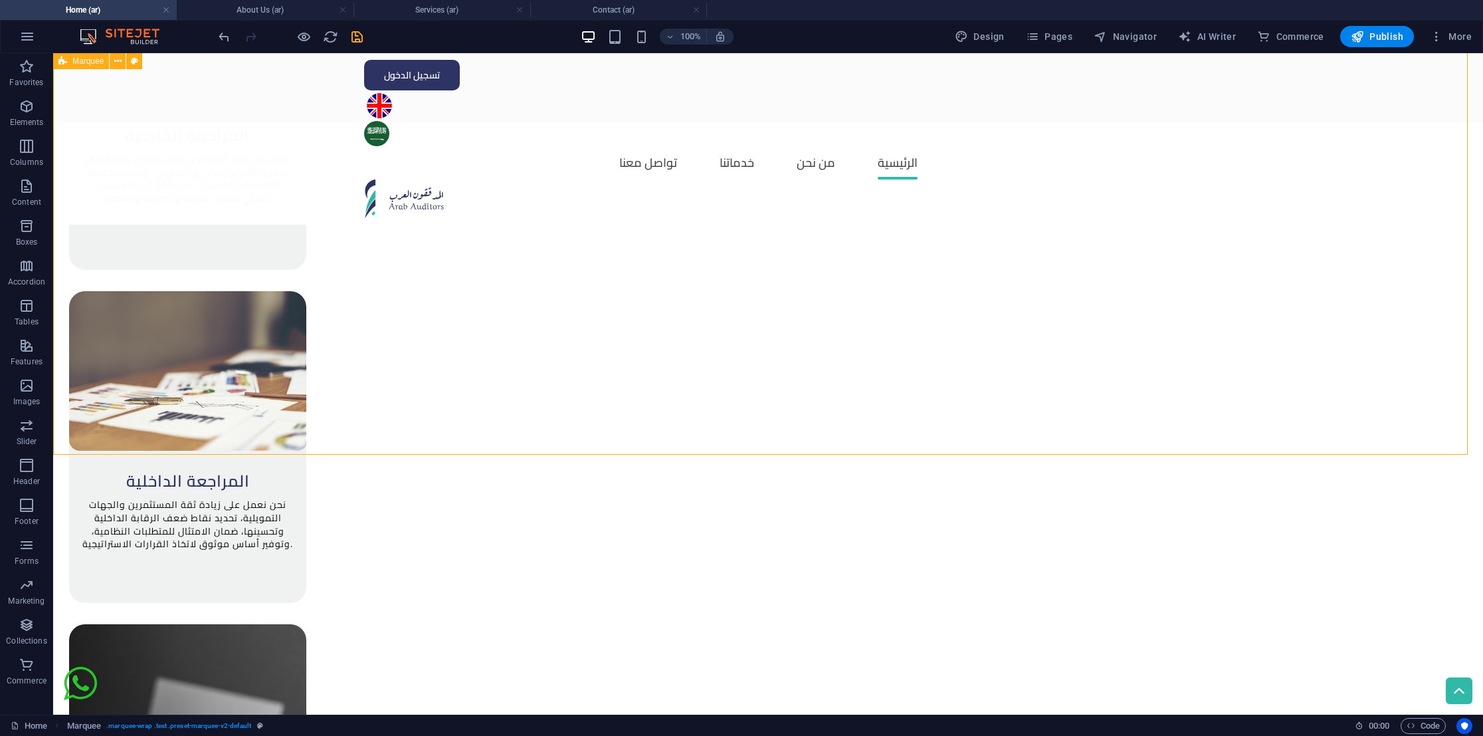
scroll to position [1893, 0]
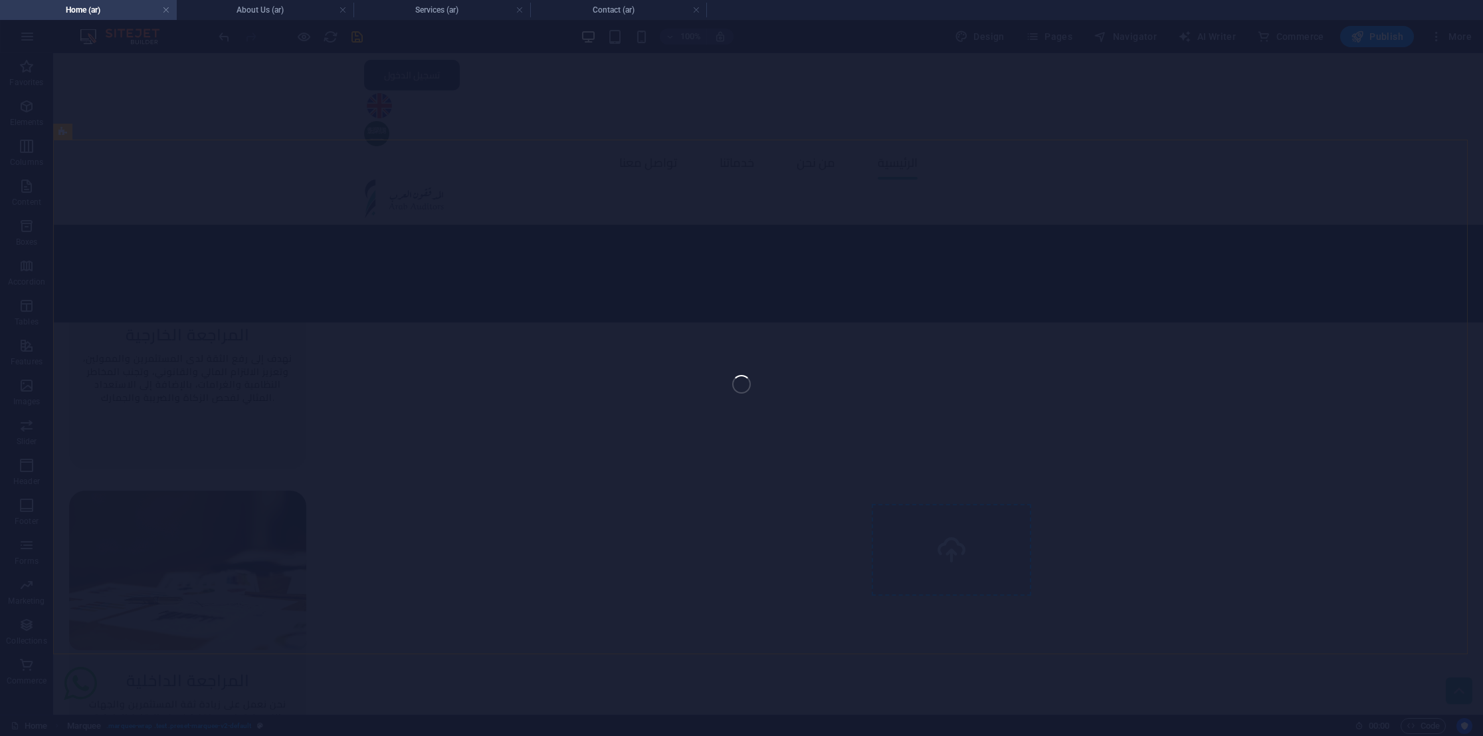
select select "px"
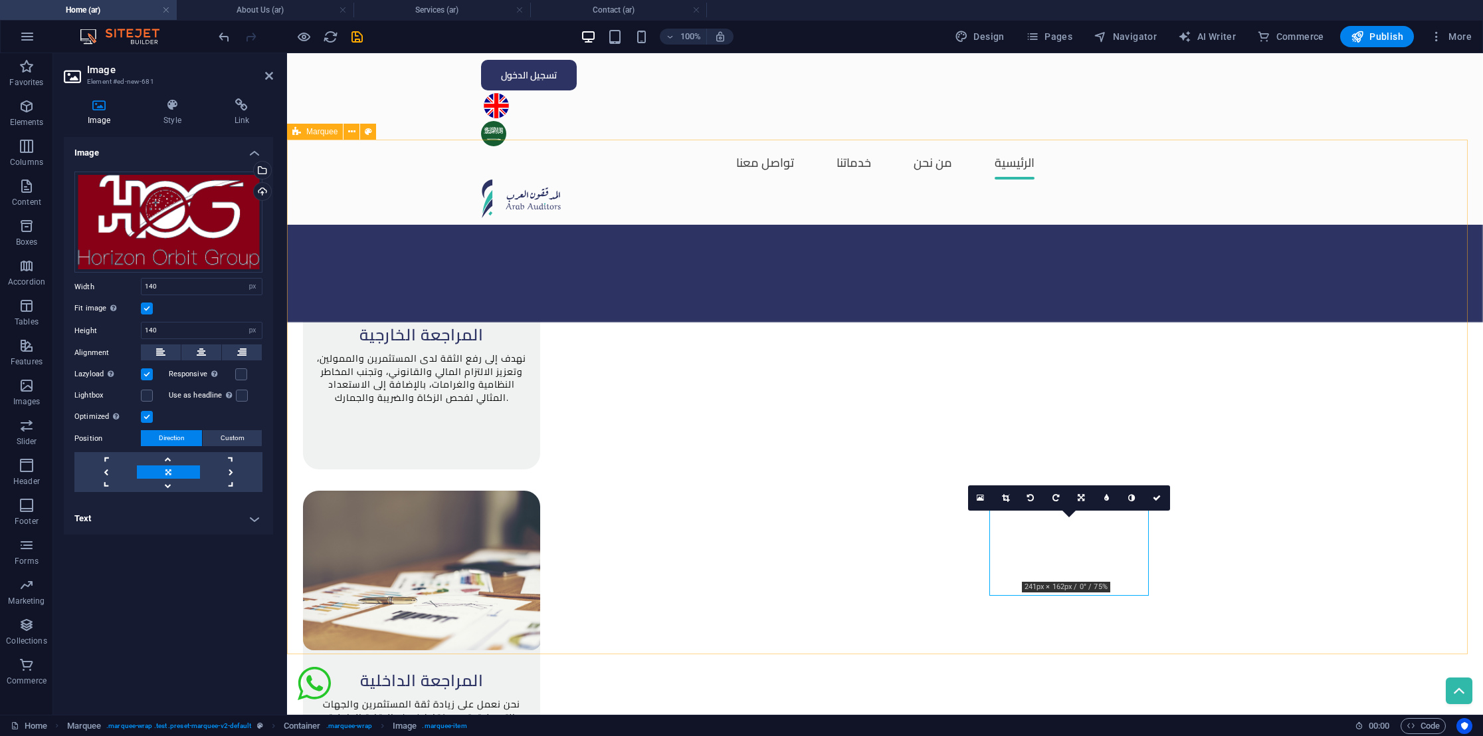
drag, startPoint x: 1376, startPoint y: 463, endPoint x: 1615, endPoint y: 464, distance: 238.6
